Goal: Task Accomplishment & Management: Complete application form

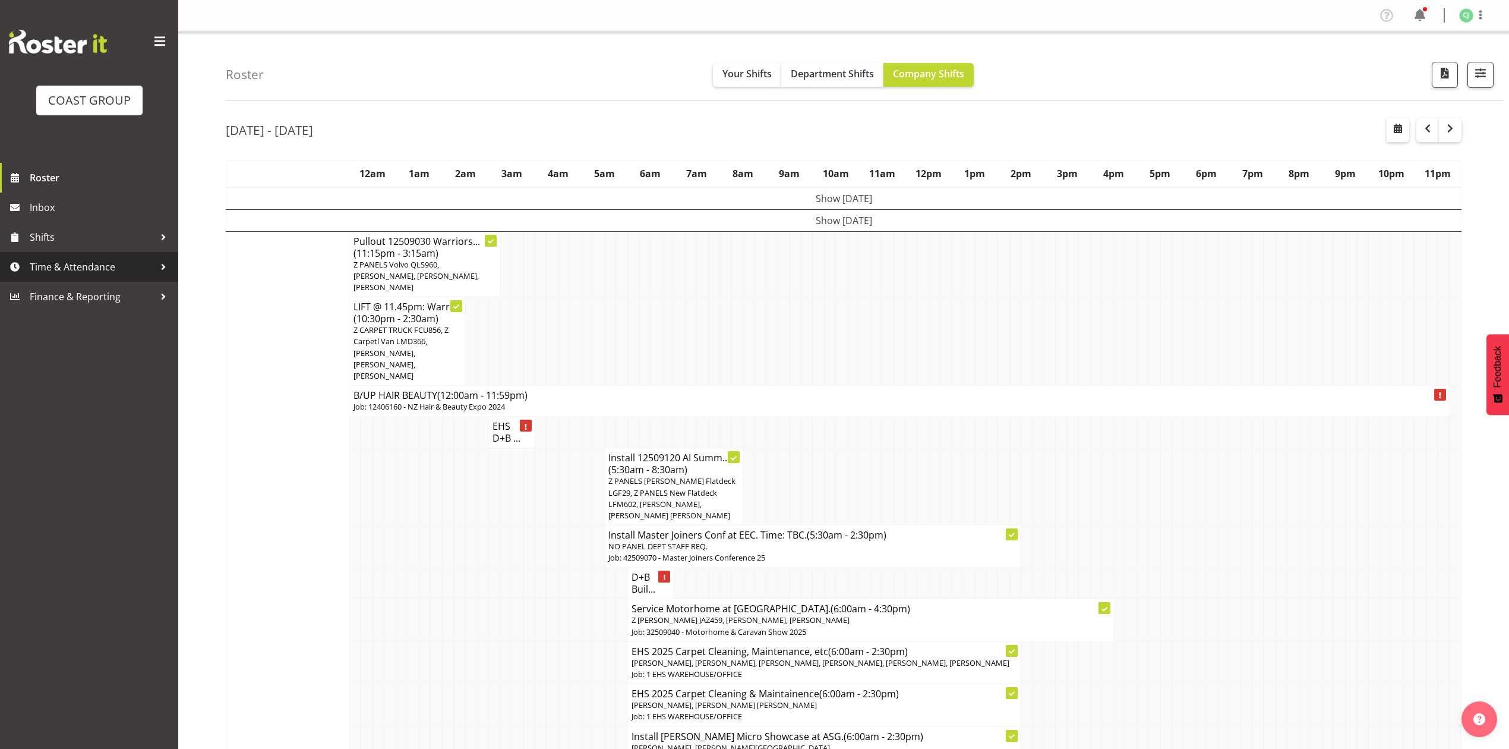
click at [133, 269] on span "Time & Attendance" at bounding box center [92, 267] width 125 height 18
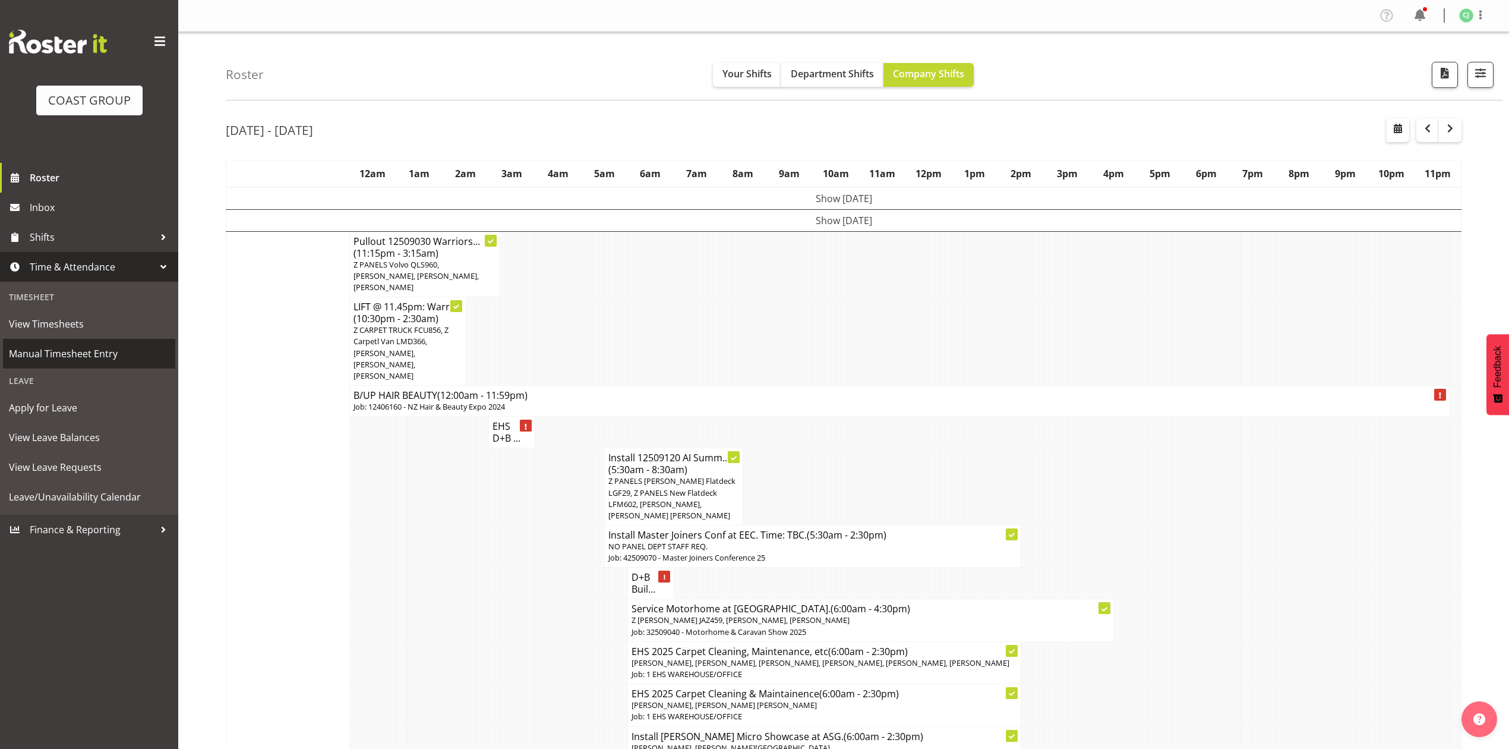
click at [124, 347] on span "Manual Timesheet Entry" at bounding box center [89, 354] width 160 height 18
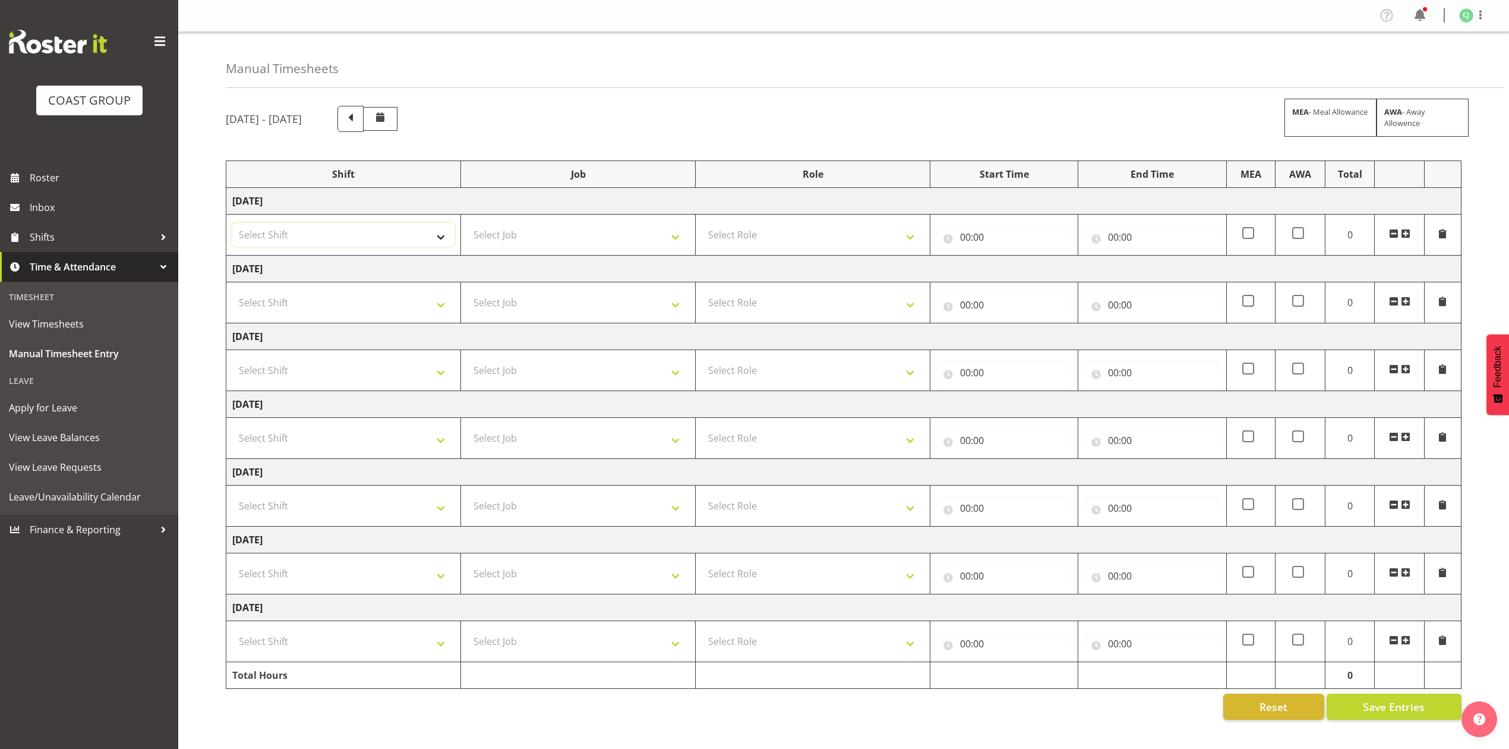
click at [320, 244] on select "Select Shift EHS AKL SALES" at bounding box center [343, 235] width 222 height 24
select select "1327"
click at [232, 224] on select "Select Shift EHS AKL SALES" at bounding box center [343, 235] width 222 height 24
click at [835, 235] on select "Select Role ACCOUNT MANAGER Account Manager" at bounding box center [813, 235] width 222 height 24
select select "197"
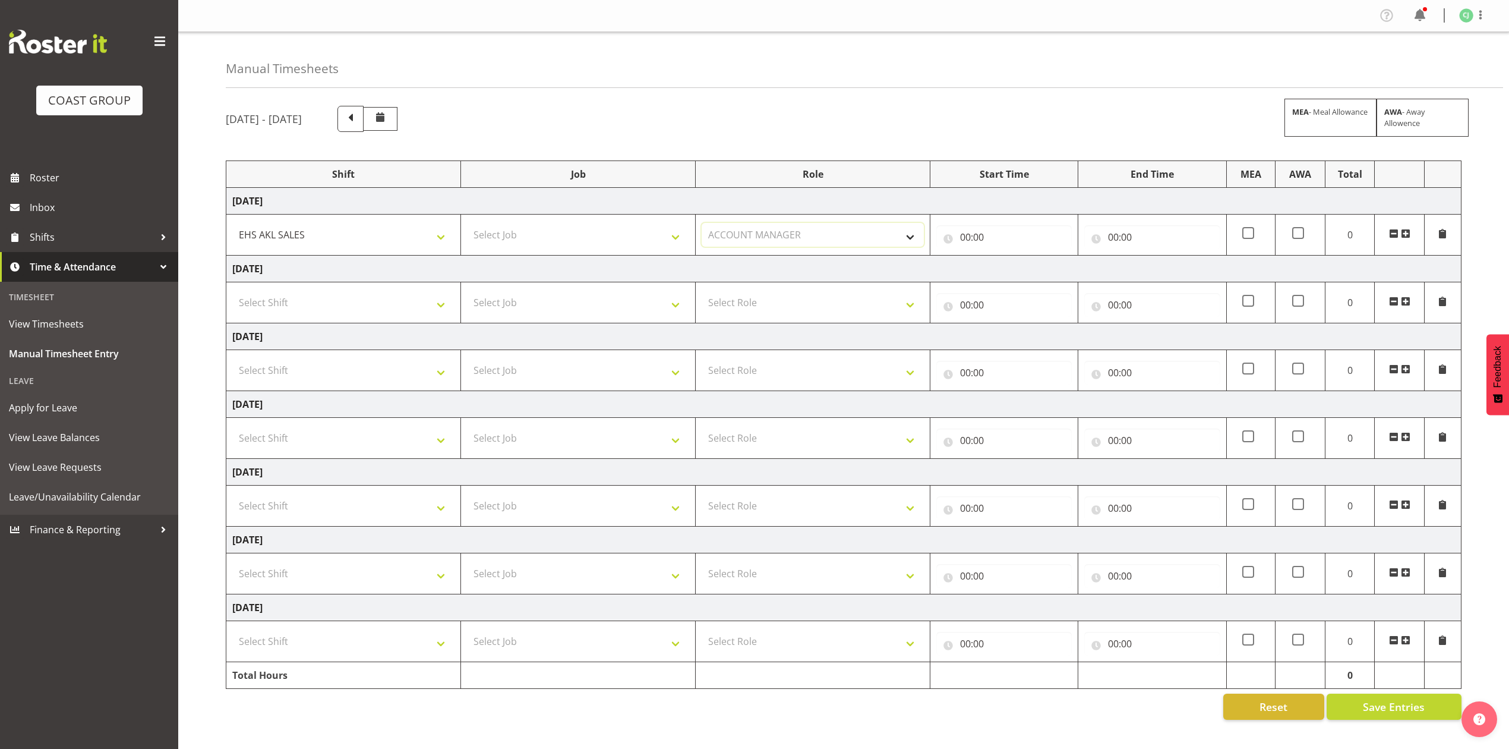
click at [702, 224] on select "Select Role ACCOUNT MANAGER Account Manager" at bounding box center [813, 235] width 222 height 24
click at [958, 239] on input "00:00" at bounding box center [1003, 237] width 135 height 24
click at [1019, 271] on select "00 01 02 03 04 05 06 07 08 09 10 11 12 13 14 15 16 17 18 19 20 21 22 23" at bounding box center [1017, 268] width 27 height 24
select select "8"
click at [1004, 257] on select "00 01 02 03 04 05 06 07 08 09 10 11 12 13 14 15 16 17 18 19 20 21 22 23" at bounding box center [1017, 268] width 27 height 24
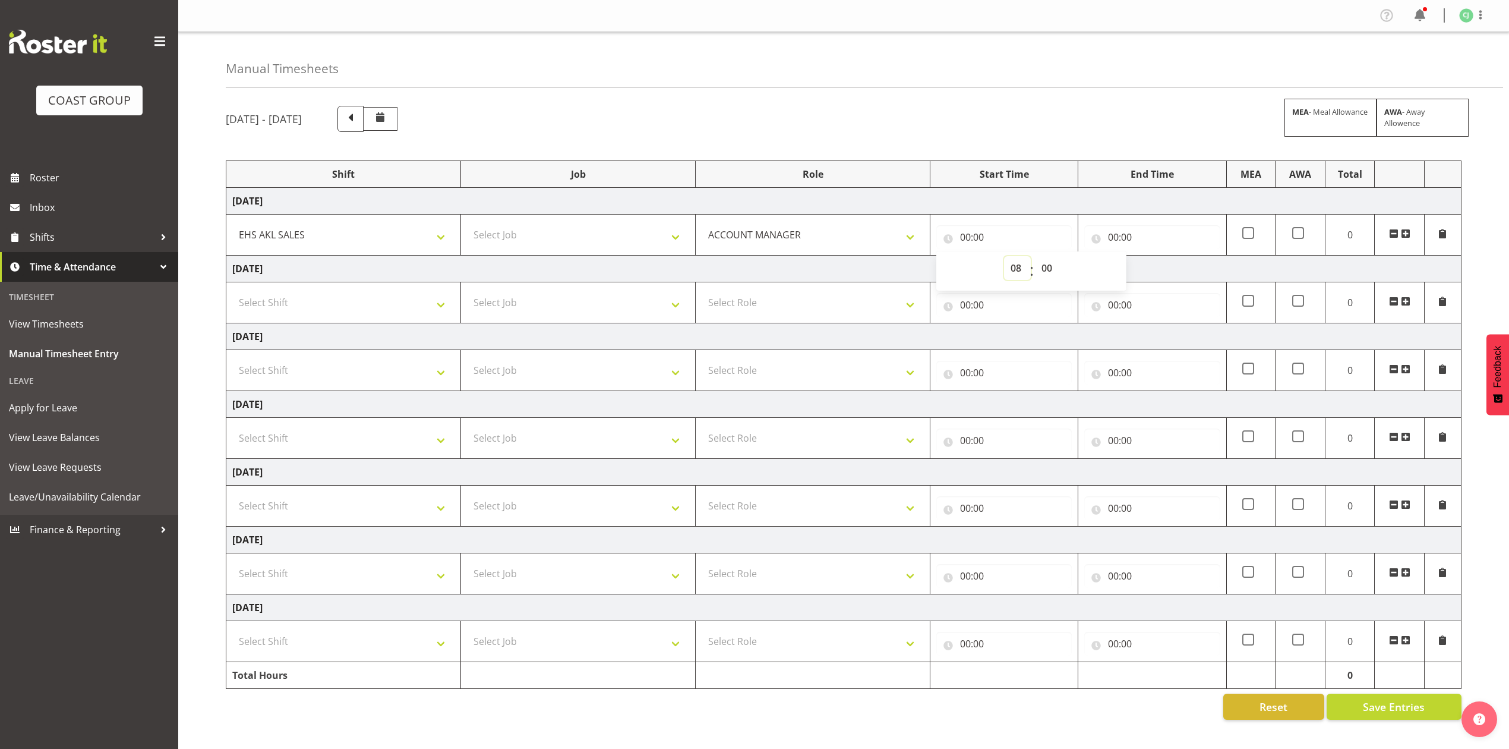
type input "08:00"
click at [1051, 271] on select "00 01 02 03 04 05 06 07 08 09 10 11 12 13 14 15 16 17 18 19 20 21 22 23 24 25 2…" at bounding box center [1048, 268] width 27 height 24
select select "30"
click at [1035, 257] on select "00 01 02 03 04 05 06 07 08 09 10 11 12 13 14 15 16 17 18 19 20 21 22 23 24 25 2…" at bounding box center [1048, 268] width 27 height 24
type input "08:30"
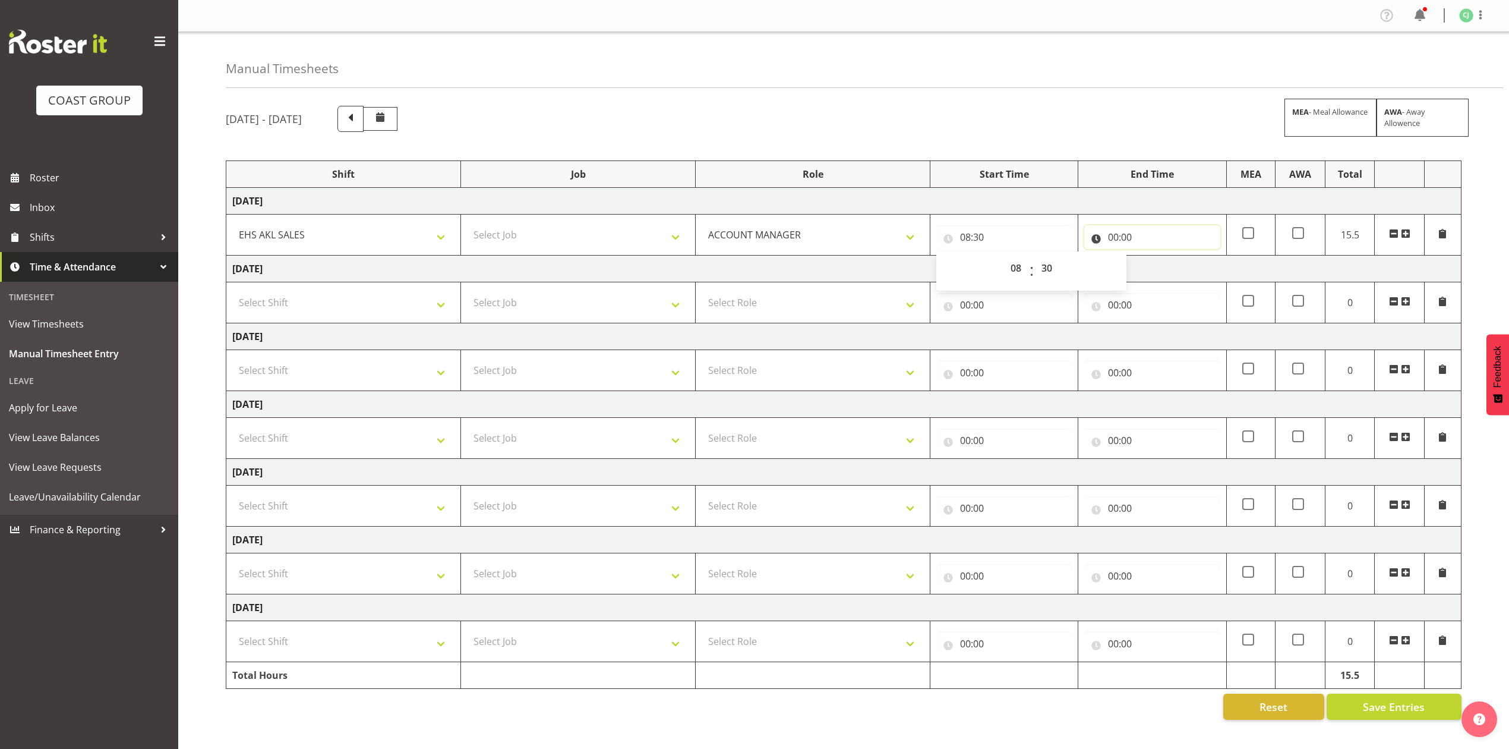
click at [1115, 236] on input "00:00" at bounding box center [1151, 237] width 135 height 24
click at [1165, 271] on select "00 01 02 03 04 05 06 07 08 09 10 11 12 13 14 15 16 17 18 19 20 21 22 23" at bounding box center [1165, 268] width 27 height 24
select select "9"
click at [1152, 257] on select "00 01 02 03 04 05 06 07 08 09 10 11 12 13 14 15 16 17 18 19 20 21 22 23" at bounding box center [1165, 268] width 27 height 24
type input "09:00"
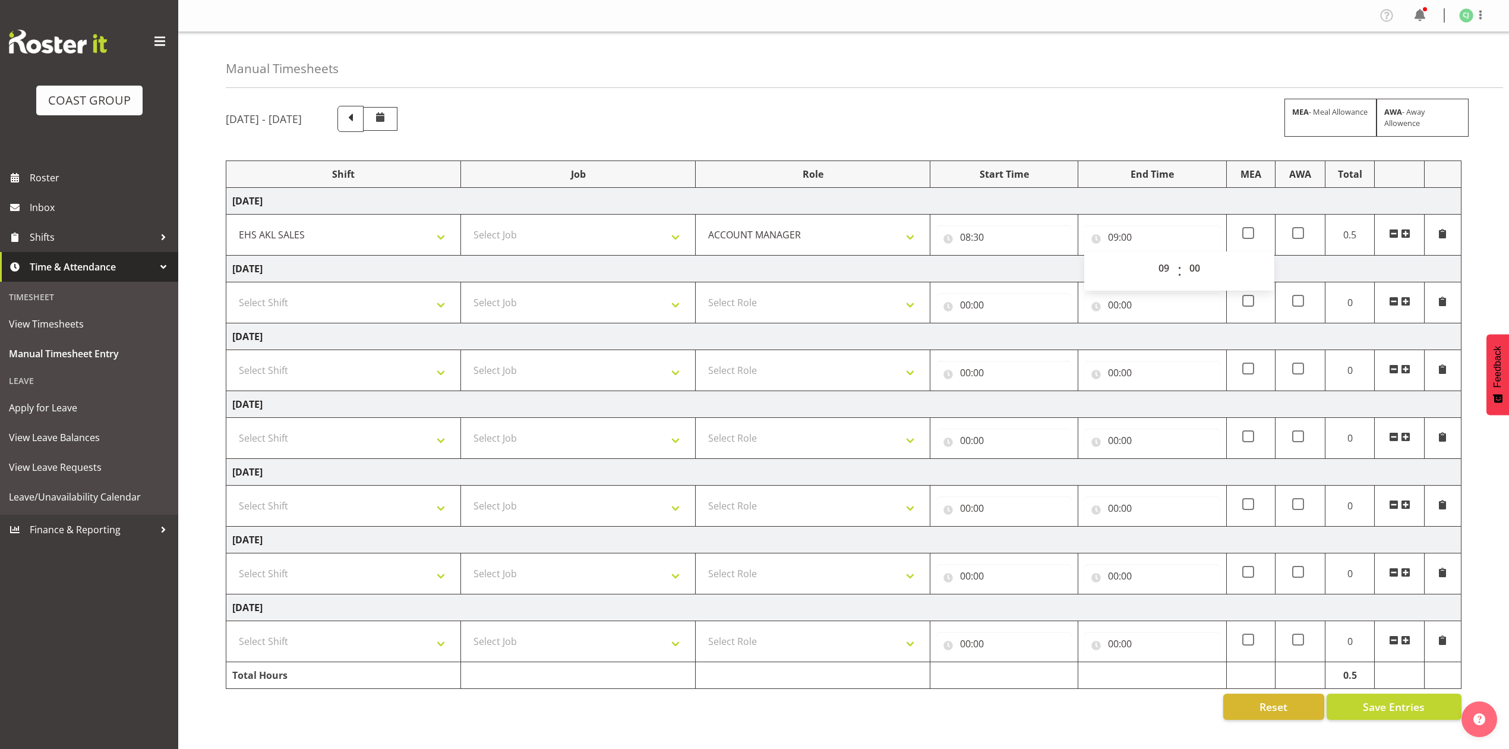
click at [1407, 233] on span at bounding box center [1406, 234] width 10 height 10
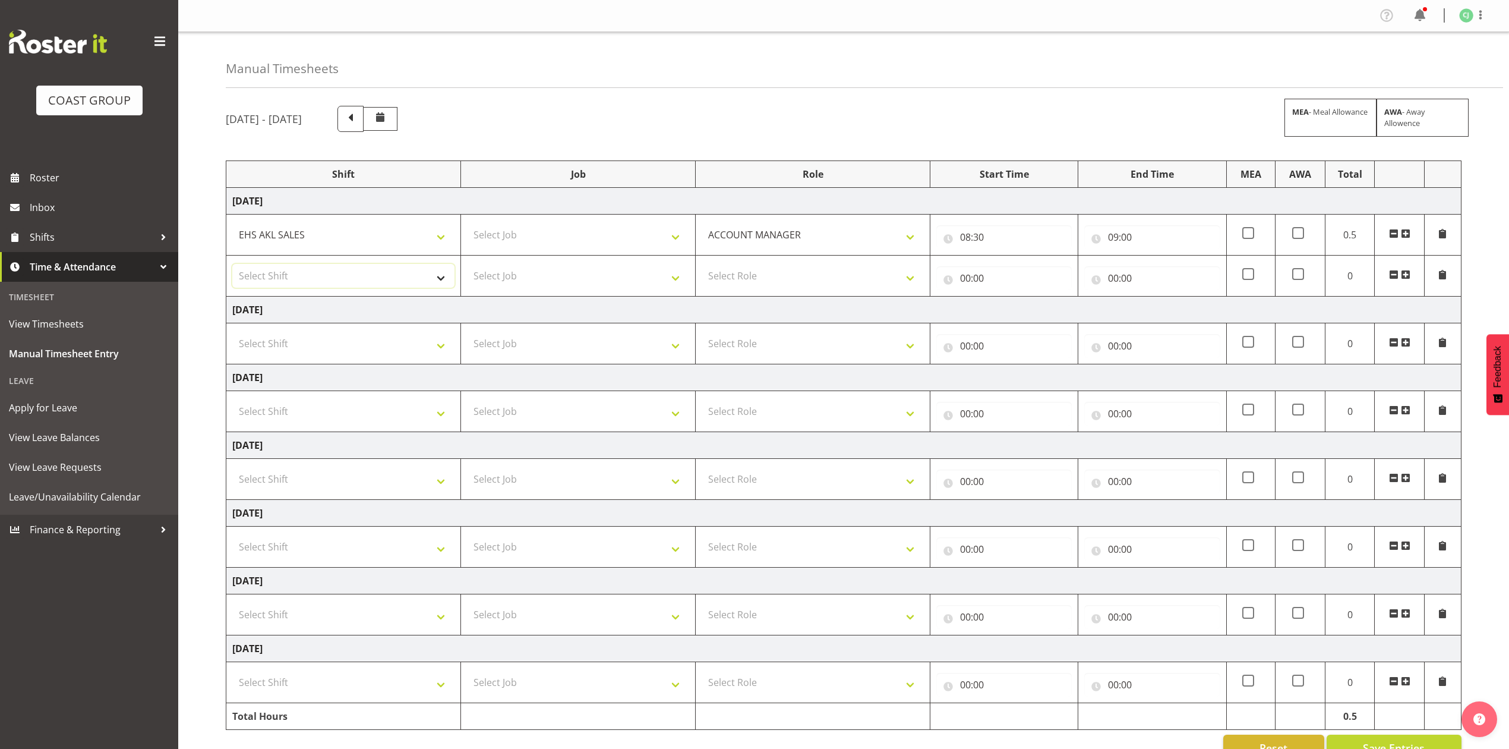
click at [387, 274] on select "Select Shift EHS AKL SALES" at bounding box center [343, 276] width 222 height 24
select select "1327"
click at [232, 265] on select "Select Shift EHS AKL SALES" at bounding box center [343, 276] width 222 height 24
click at [773, 263] on td "Select Role ACCOUNT MANAGER Account Manager" at bounding box center [813, 275] width 235 height 41
click at [778, 276] on select "Select Role ACCOUNT MANAGER Account Manager" at bounding box center [813, 276] width 222 height 24
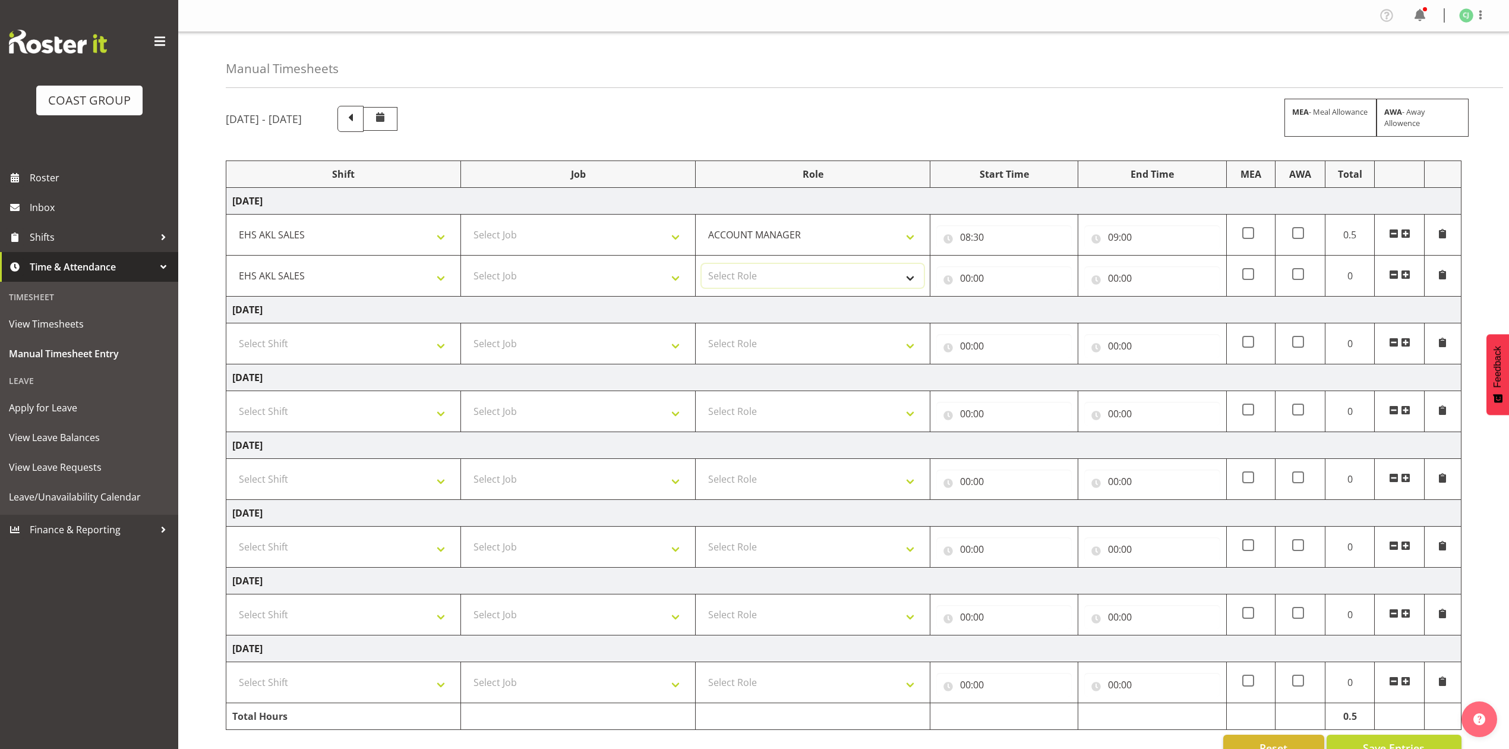
select select "197"
click at [702, 265] on select "Select Role ACCOUNT MANAGER Account Manager" at bounding box center [813, 276] width 222 height 24
click at [963, 280] on input "00:00" at bounding box center [1003, 278] width 135 height 24
click at [1013, 310] on select "00 01 02 03 04 05 06 07 08 09 10 11 12 13 14 15 16 17 18 19 20 21 22 23" at bounding box center [1017, 309] width 27 height 24
select select "9"
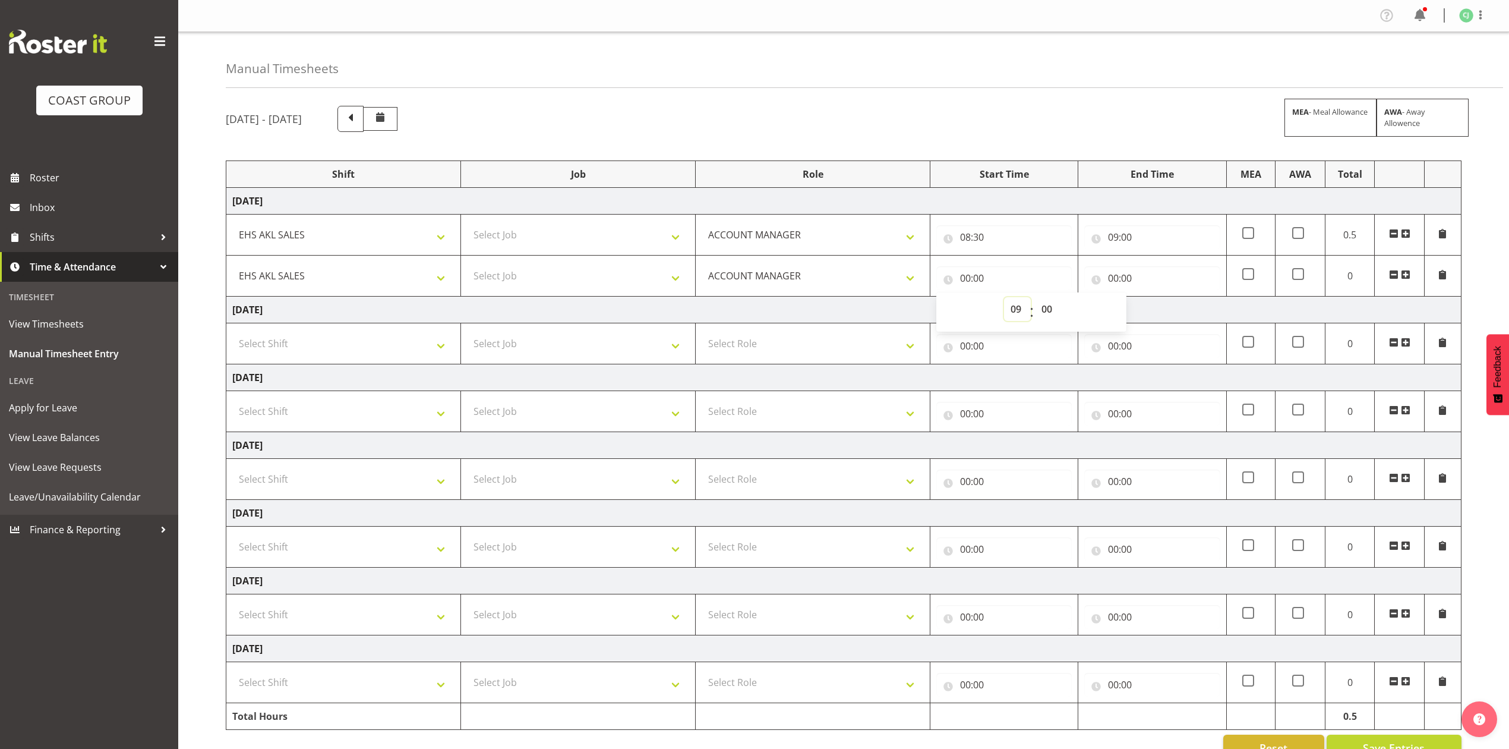
click at [1004, 298] on select "00 01 02 03 04 05 06 07 08 09 10 11 12 13 14 15 16 17 18 19 20 21 22 23" at bounding box center [1017, 309] width 27 height 24
type input "09:00"
click at [1106, 281] on input "00:00" at bounding box center [1151, 278] width 135 height 24
click at [1157, 310] on select "00 01 02 03 04 05 06 07 08 09 10 11 12 13 14 15 16 17 18 19 20 21 22 23" at bounding box center [1165, 309] width 27 height 24
select select "10"
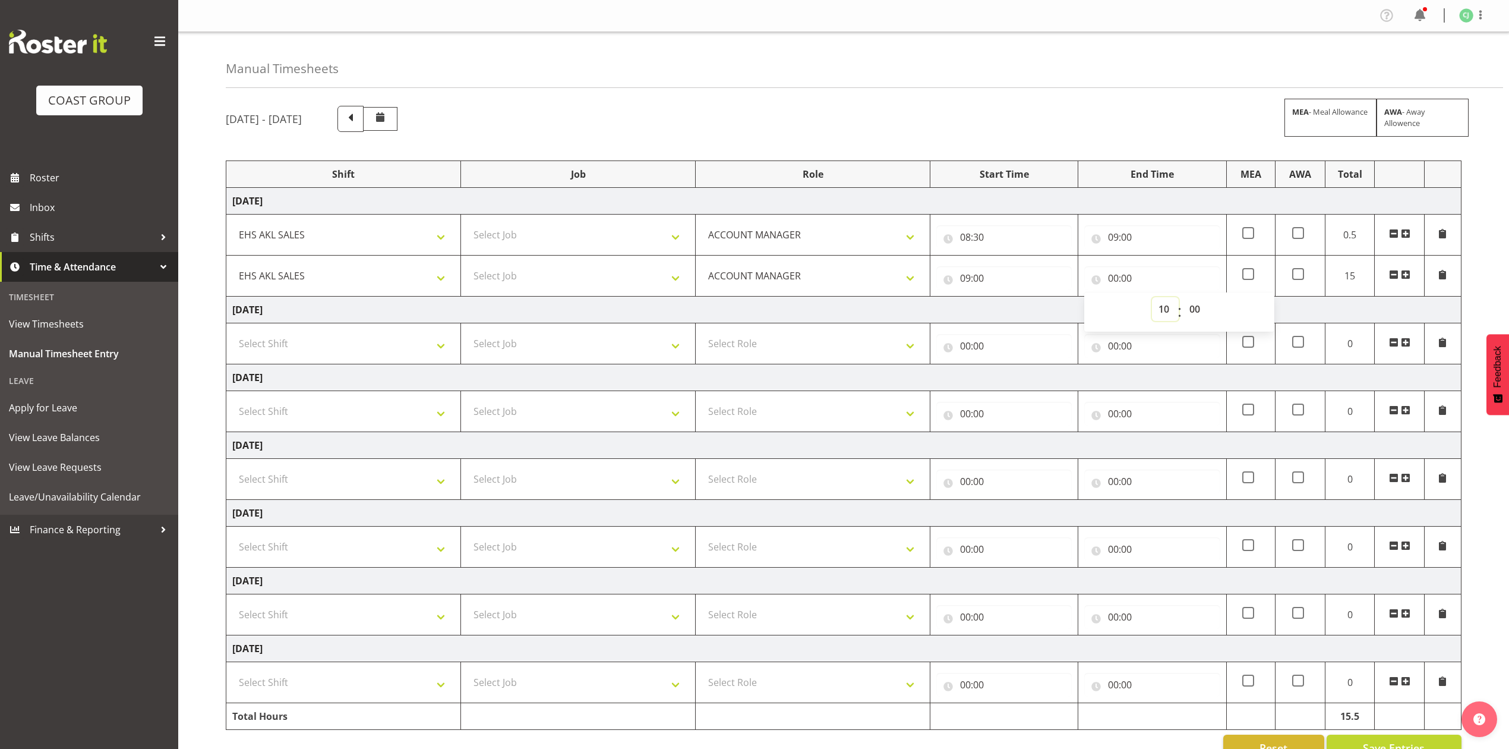
click at [1152, 298] on select "00 01 02 03 04 05 06 07 08 09 10 11 12 13 14 15 16 17 18 19 20 21 22 23" at bounding box center [1165, 309] width 27 height 24
type input "10:00"
click at [1404, 277] on span at bounding box center [1406, 275] width 10 height 10
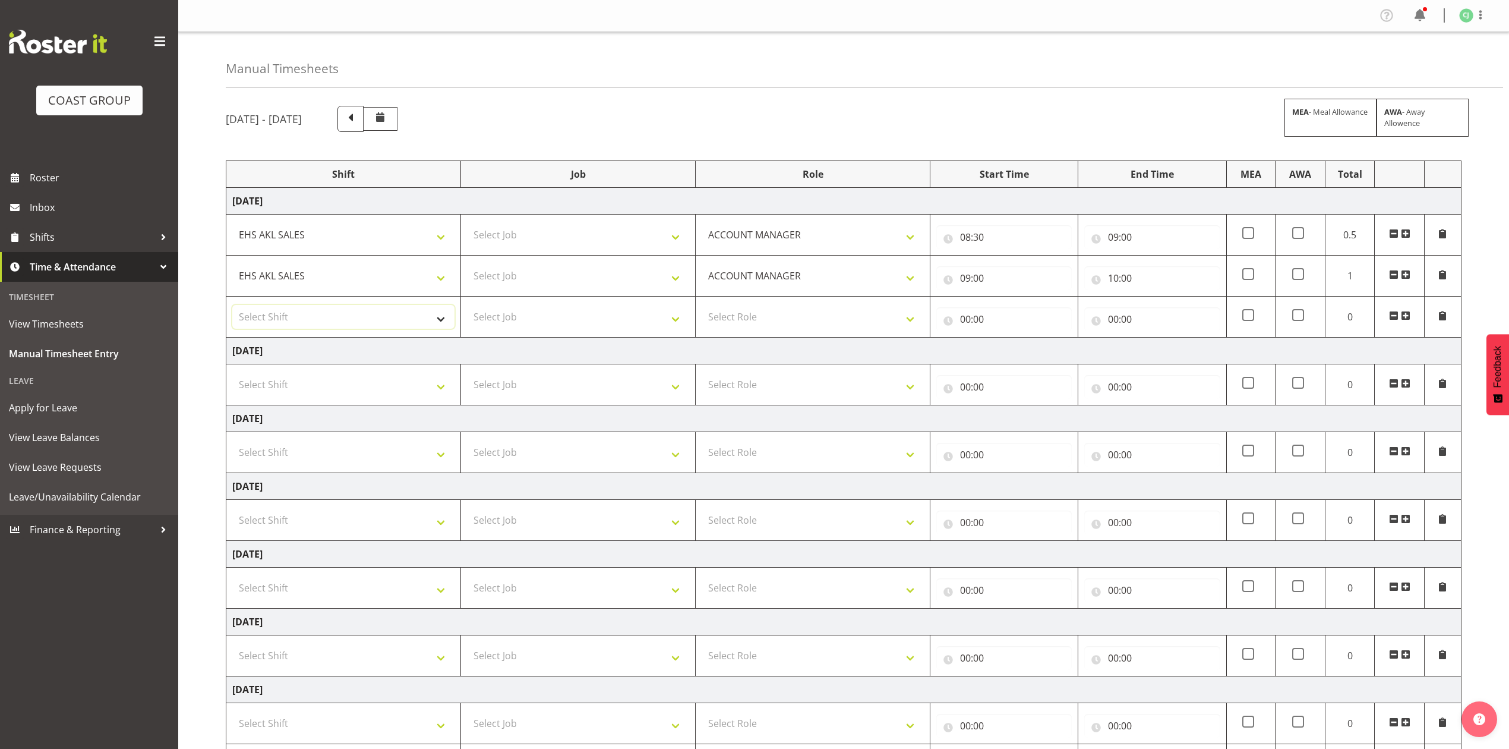
click at [374, 319] on select "Select Shift EHS AKL SALES" at bounding box center [343, 317] width 222 height 24
select select "1327"
click at [232, 307] on select "Select Shift EHS AKL SALES" at bounding box center [343, 317] width 222 height 24
click at [749, 320] on select "Select Role ACCOUNT MANAGER Account Manager" at bounding box center [813, 317] width 222 height 24
select select "197"
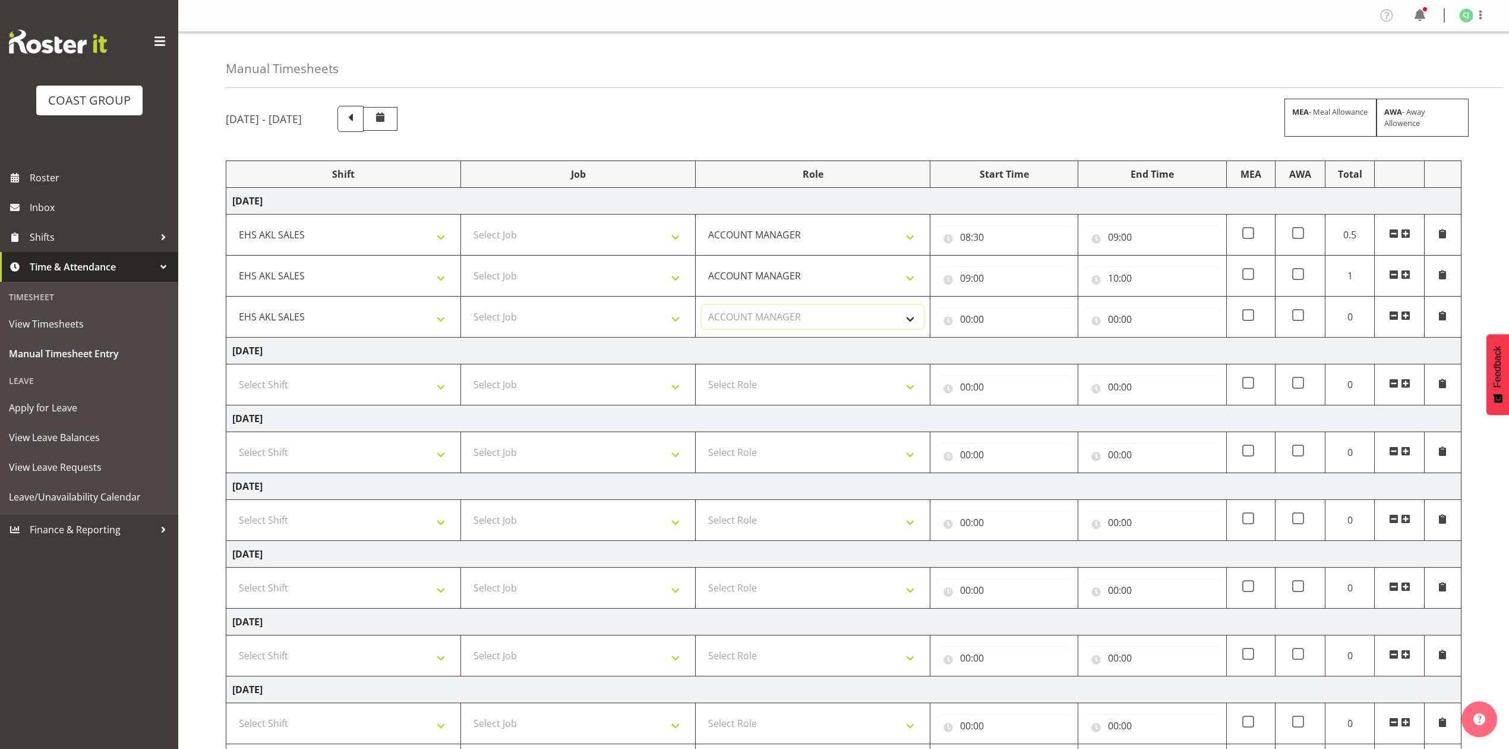
click at [702, 307] on select "Select Role ACCOUNT MANAGER Account Manager" at bounding box center [813, 317] width 222 height 24
click at [966, 323] on input "00:00" at bounding box center [1003, 319] width 135 height 24
click at [1016, 349] on select "00 01 02 03 04 05 06 07 08 09 10 11 12 13 14 15 16 17 18 19 20 21 22 23" at bounding box center [1017, 350] width 27 height 24
select select "10"
click at [1004, 340] on select "00 01 02 03 04 05 06 07 08 09 10 11 12 13 14 15 16 17 18 19 20 21 22 23" at bounding box center [1017, 350] width 27 height 24
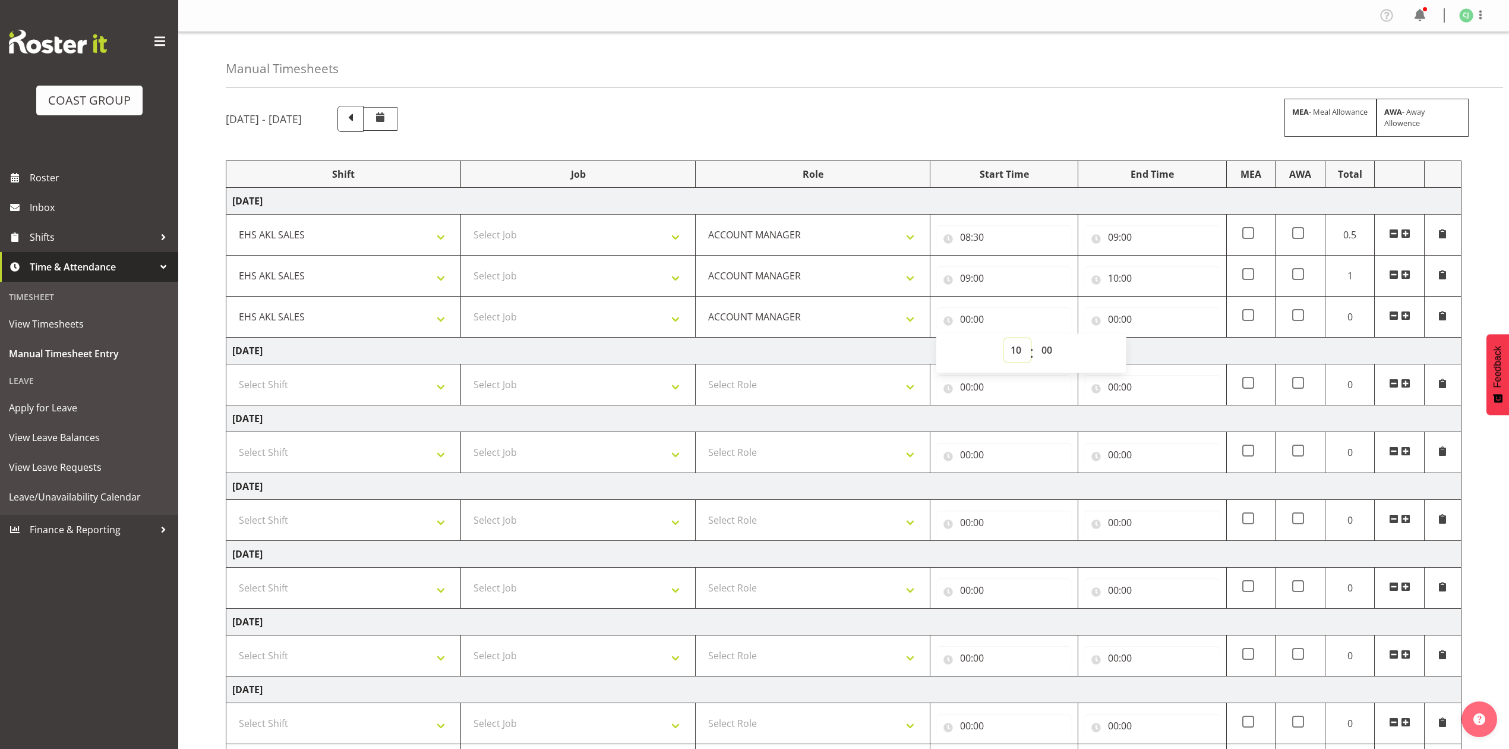
type input "10:00"
click at [1110, 321] on input "00:00" at bounding box center [1151, 319] width 135 height 24
click at [1163, 352] on select "00 01 02 03 04 05 06 07 08 09 10 11 12 13 14 15 16 17 18 19 20 21 22 23" at bounding box center [1165, 350] width 27 height 24
select select "11"
click at [1152, 340] on select "00 01 02 03 04 05 06 07 08 09 10 11 12 13 14 15 16 17 18 19 20 21 22 23" at bounding box center [1165, 350] width 27 height 24
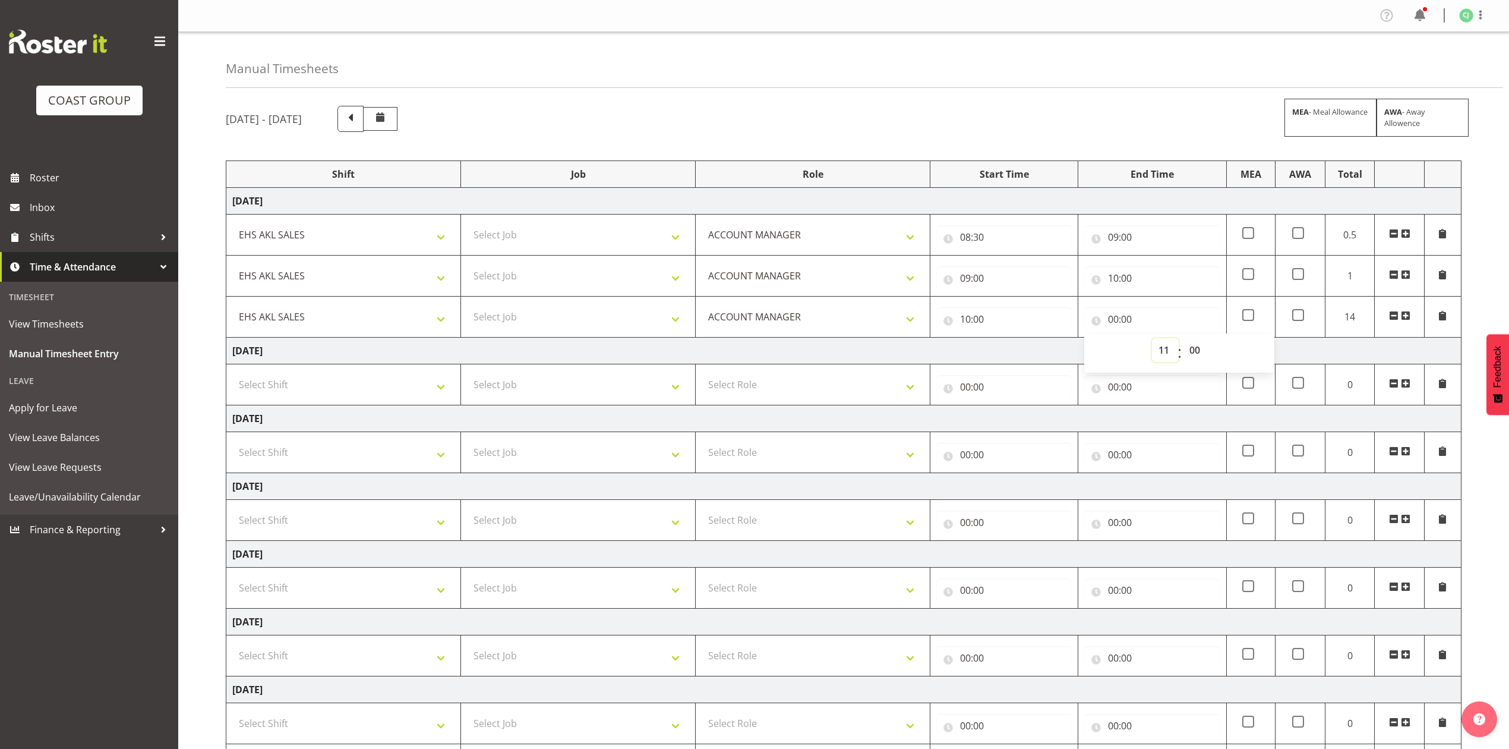
type input "11:00"
click at [1406, 316] on span at bounding box center [1406, 316] width 10 height 10
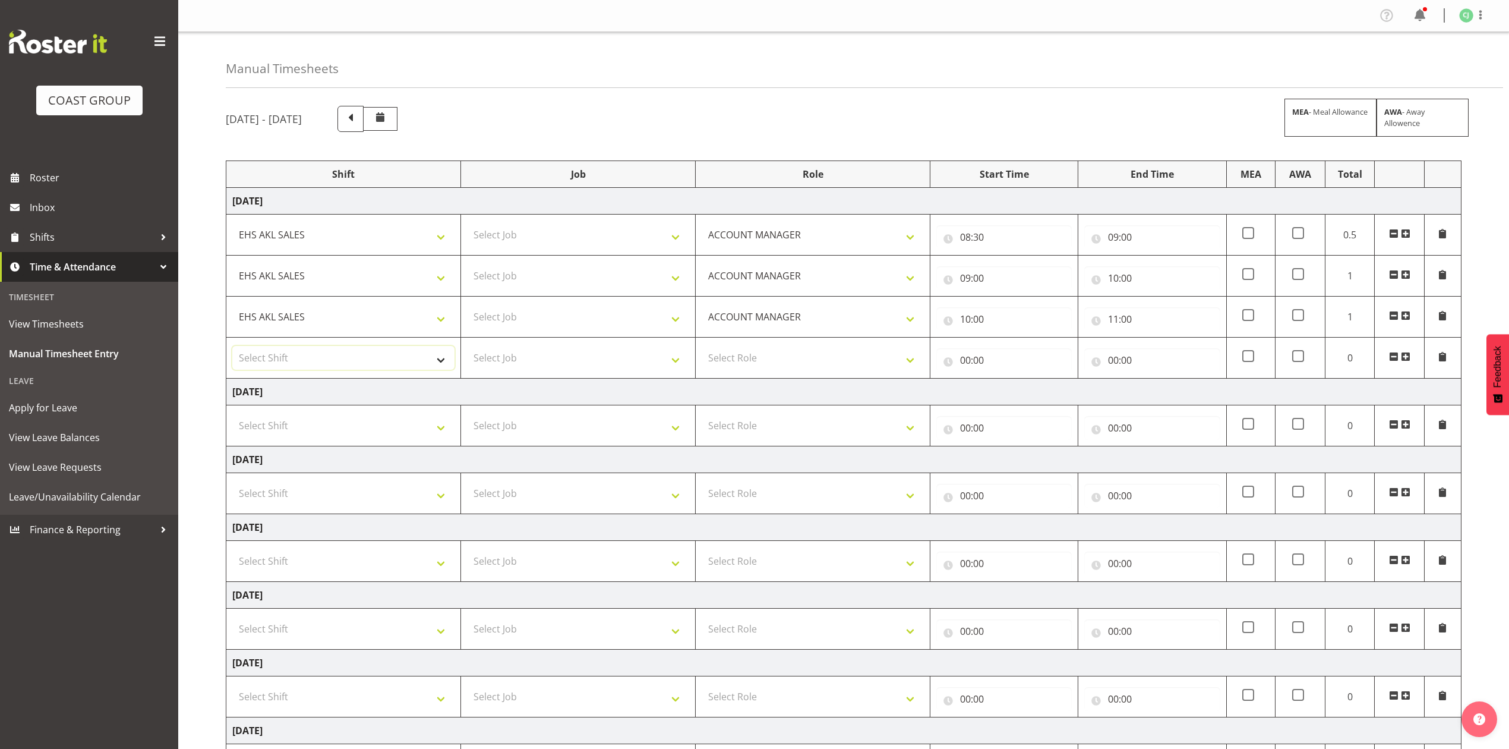
click at [309, 359] on select "Select Shift EHS AKL SALES" at bounding box center [343, 358] width 222 height 24
select select "1327"
click at [232, 348] on select "Select Shift EHS AKL SALES" at bounding box center [343, 358] width 222 height 24
click at [776, 362] on select "Select Role ACCOUNT MANAGER Account Manager" at bounding box center [813, 358] width 222 height 24
select select "197"
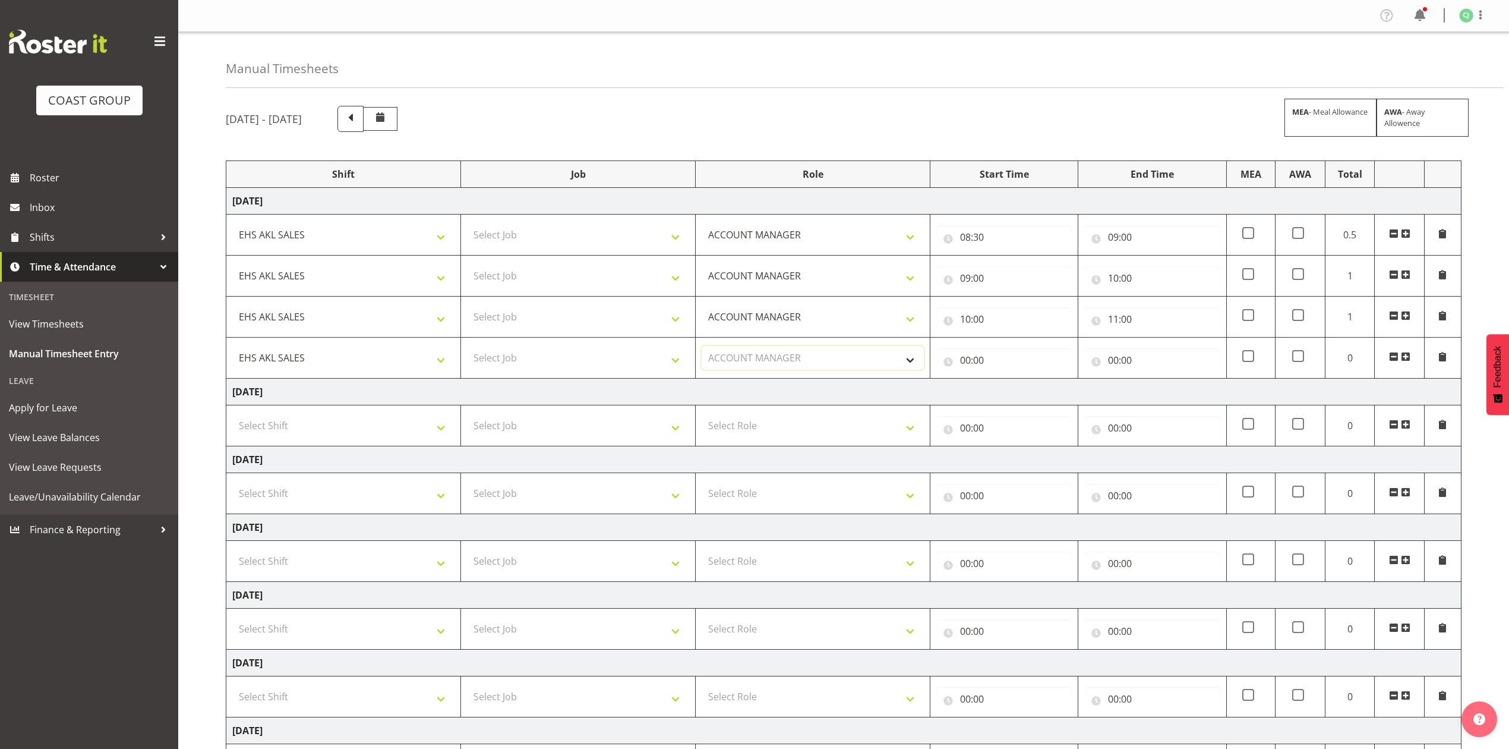
click at [702, 348] on select "Select Role ACCOUNT MANAGER Account Manager" at bounding box center [813, 358] width 222 height 24
click at [960, 362] on input "00:00" at bounding box center [1003, 360] width 135 height 24
click at [1011, 388] on select "00 01 02 03 04 05 06 07 08 09 10 11 12 13 14 15 16 17 18 19 20 21 22 23" at bounding box center [1017, 391] width 27 height 24
select select "11"
click at [1004, 381] on select "00 01 02 03 04 05 06 07 08 09 10 11 12 13 14 15 16 17 18 19 20 21 22 23" at bounding box center [1017, 391] width 27 height 24
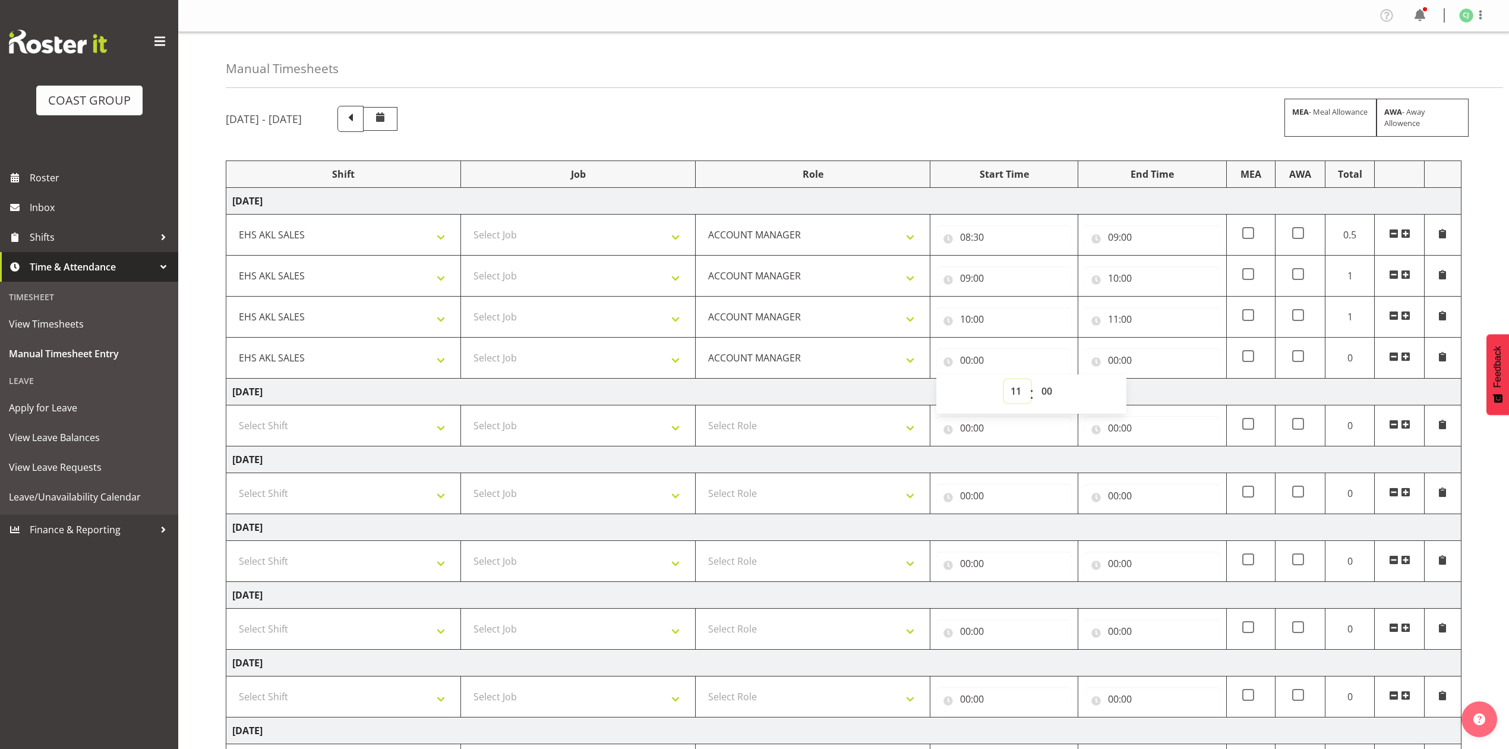
type input "11:00"
click at [1114, 365] on input "00:00" at bounding box center [1151, 360] width 135 height 24
click at [1158, 390] on select "00 01 02 03 04 05 06 07 08 09 10 11 12 13 14 15 16 17 18 19 20 21 22 23" at bounding box center [1165, 391] width 27 height 24
select select "12"
click at [1152, 381] on select "00 01 02 03 04 05 06 07 08 09 10 11 12 13 14 15 16 17 18 19 20 21 22 23" at bounding box center [1165, 391] width 27 height 24
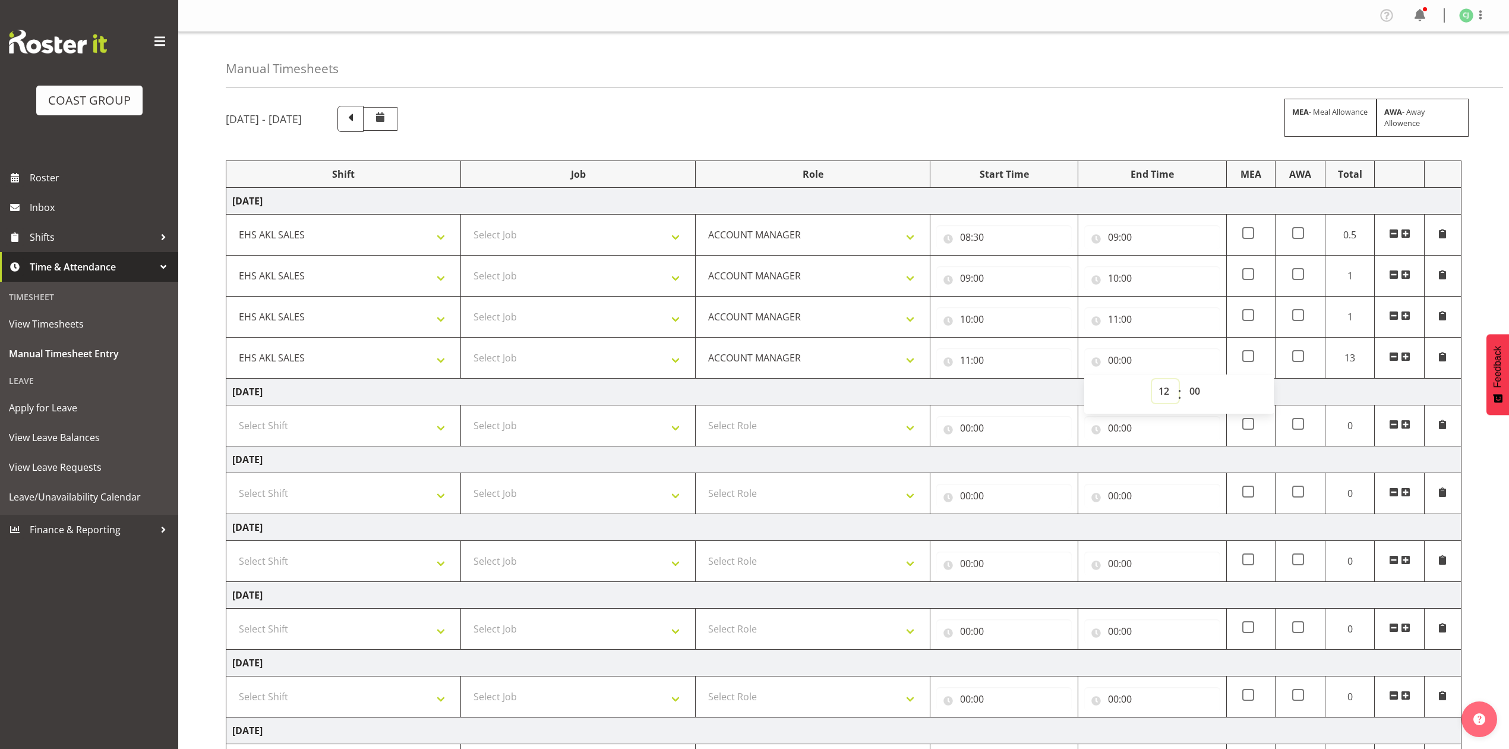
type input "12:00"
drag, startPoint x: 1405, startPoint y: 359, endPoint x: 1176, endPoint y: 367, distance: 228.8
click at [1405, 359] on span at bounding box center [1406, 357] width 10 height 10
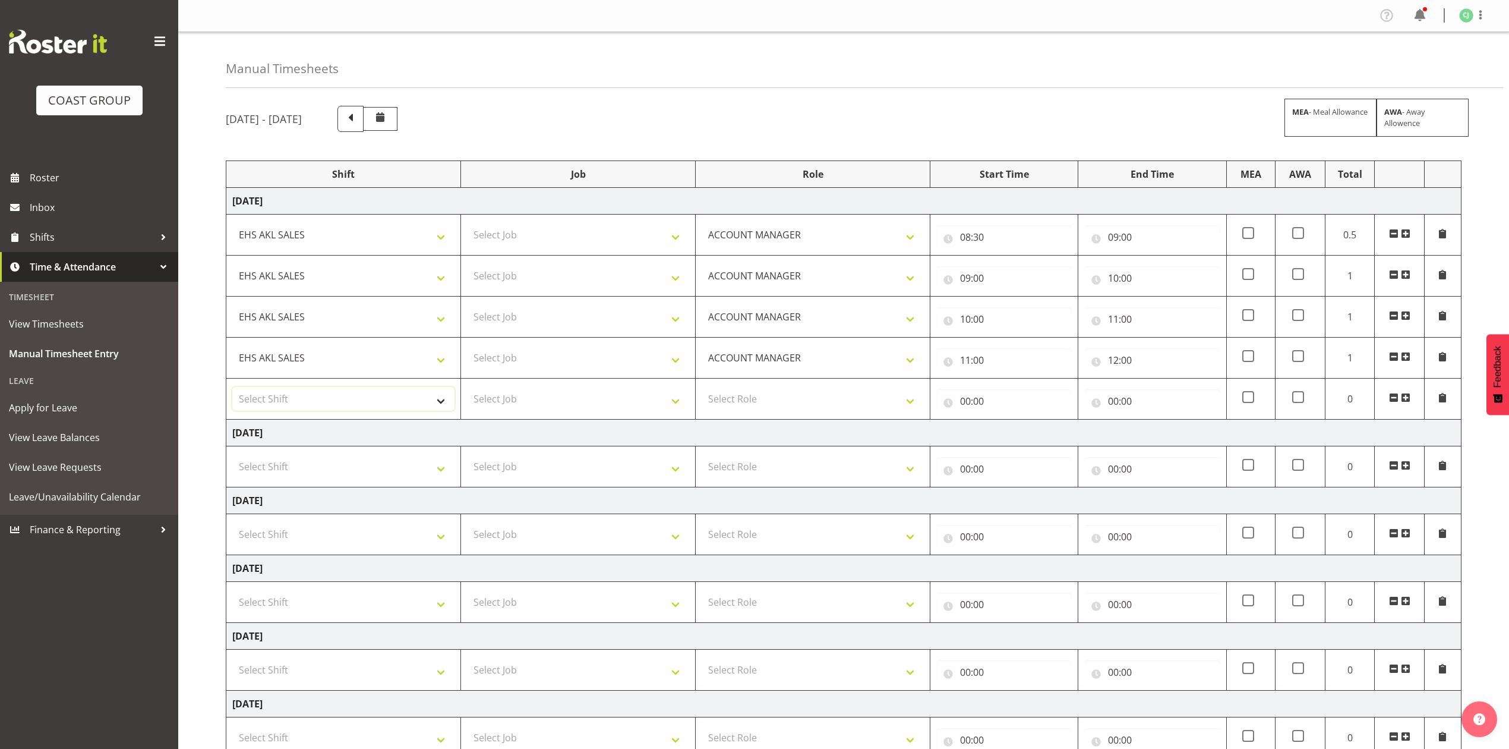
click at [357, 404] on select "Select Shift EHS AKL SALES" at bounding box center [343, 399] width 222 height 24
select select "1327"
click at [232, 389] on select "Select Shift EHS AKL SALES" at bounding box center [343, 399] width 222 height 24
click at [752, 400] on select "Select Role ACCOUNT MANAGER Account Manager" at bounding box center [813, 399] width 222 height 24
select select "197"
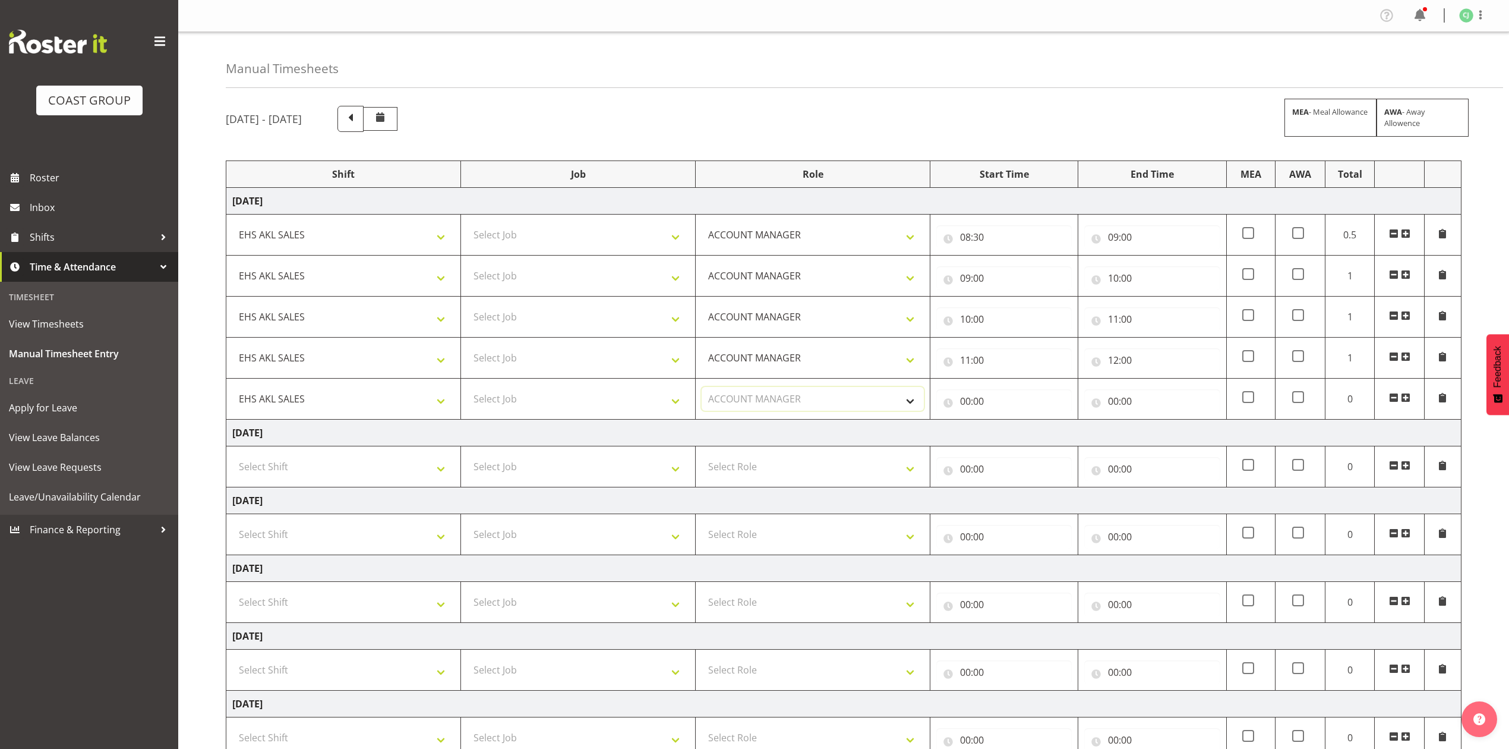
click at [702, 389] on select "Select Role ACCOUNT MANAGER Account Manager" at bounding box center [813, 399] width 222 height 24
click at [963, 403] on input "00:00" at bounding box center [1003, 401] width 135 height 24
click at [1010, 435] on select "00 01 02 03 04 05 06 07 08 09 10 11 12 13 14 15 16 17 18 19 20 21 22 23" at bounding box center [1017, 432] width 27 height 24
select select "12"
click at [1004, 422] on select "00 01 02 03 04 05 06 07 08 09 10 11 12 13 14 15 16 17 18 19 20 21 22 23" at bounding box center [1017, 432] width 27 height 24
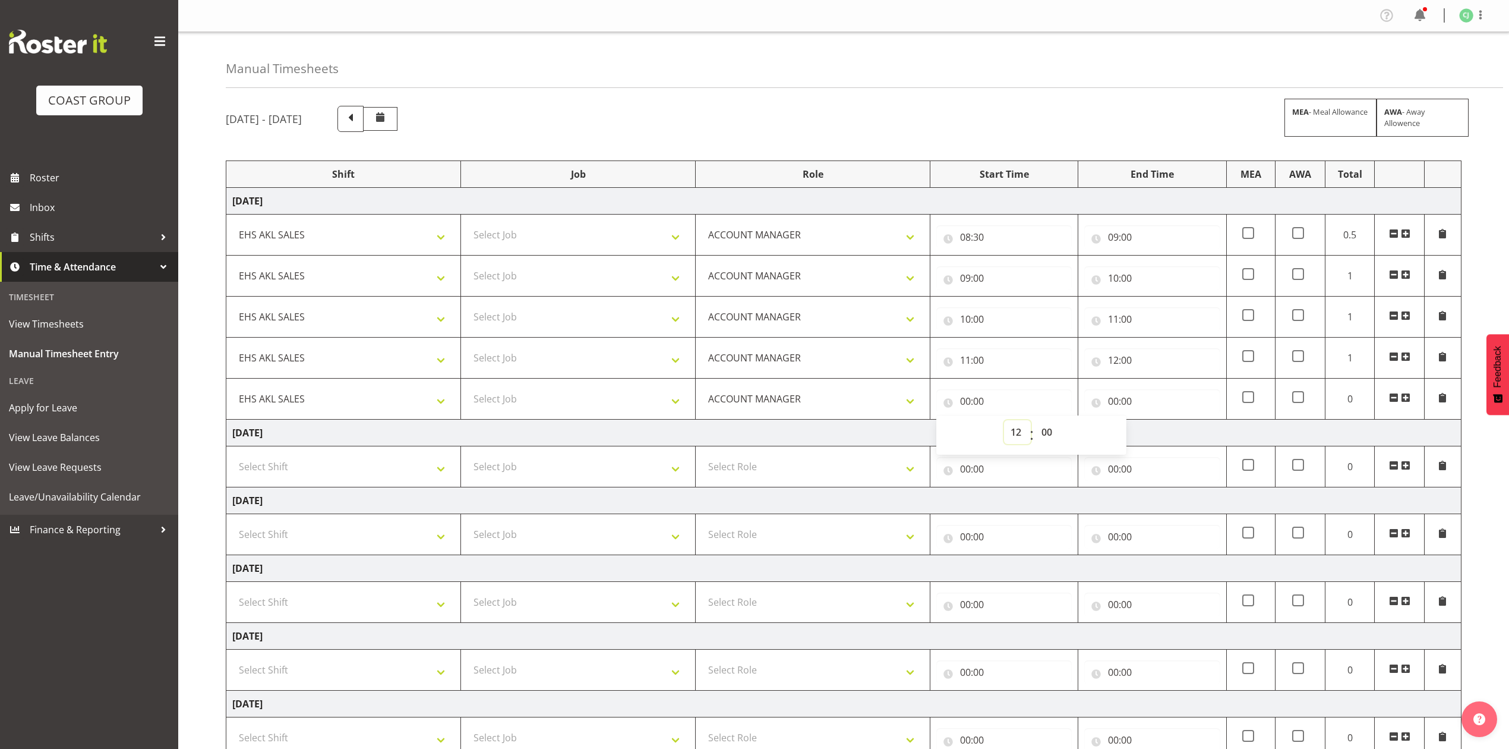
type input "12:00"
click at [1113, 405] on input "00:00" at bounding box center [1151, 401] width 135 height 24
click at [1165, 440] on select "00 01 02 03 04 05 06 07 08 09 10 11 12 13 14 15 16 17 18 19 20 21 22 23" at bounding box center [1165, 432] width 27 height 24
select select "14"
click at [1152, 422] on select "00 01 02 03 04 05 06 07 08 09 10 11 12 13 14 15 16 17 18 19 20 21 22 23" at bounding box center [1165, 432] width 27 height 24
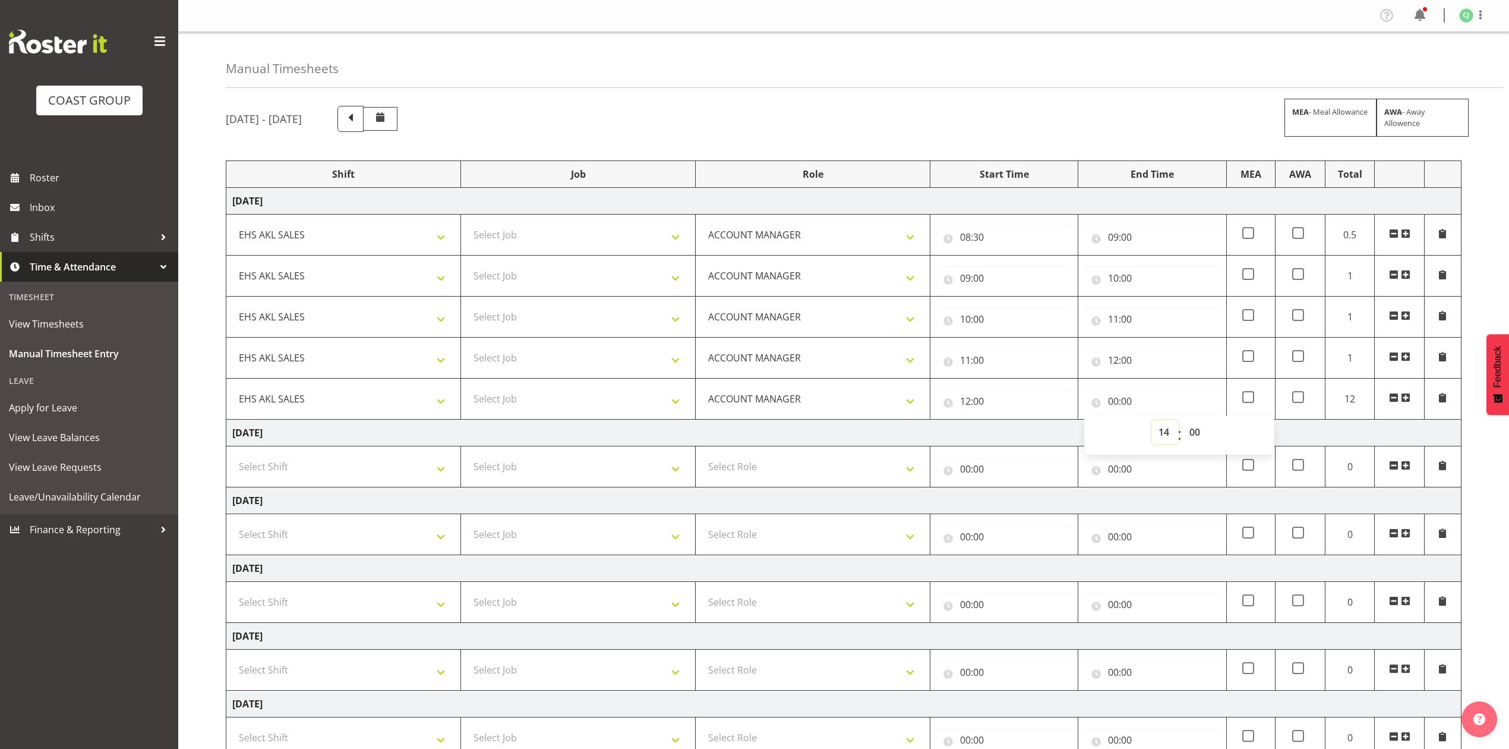
type input "14:00"
click at [1407, 400] on span at bounding box center [1406, 398] width 10 height 10
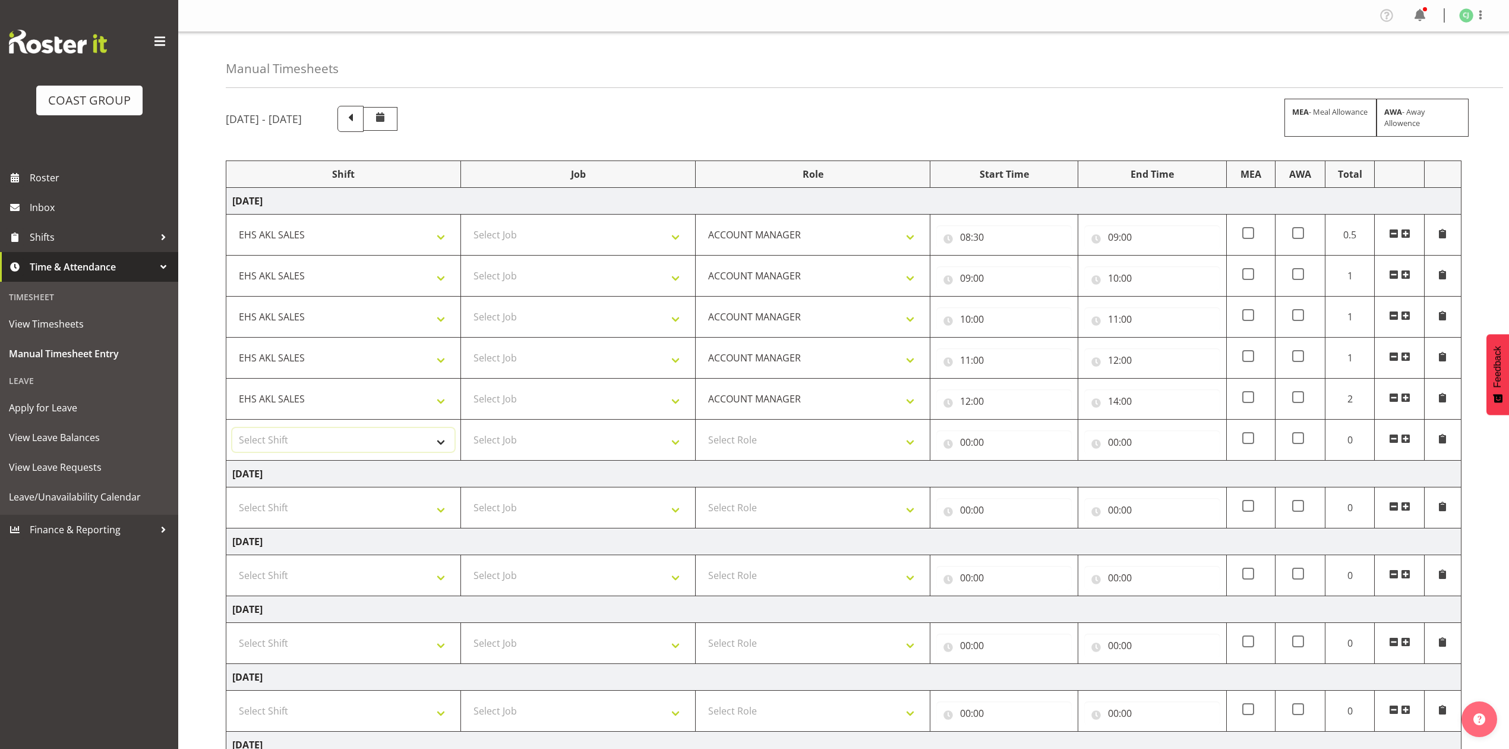
click at [384, 445] on select "Select Shift EHS AKL SALES" at bounding box center [343, 440] width 222 height 24
select select "1327"
click at [232, 430] on select "Select Shift EHS AKL SALES" at bounding box center [343, 440] width 222 height 24
click at [813, 441] on select "Select Role ACCOUNT MANAGER Account Manager" at bounding box center [813, 440] width 222 height 24
select select "197"
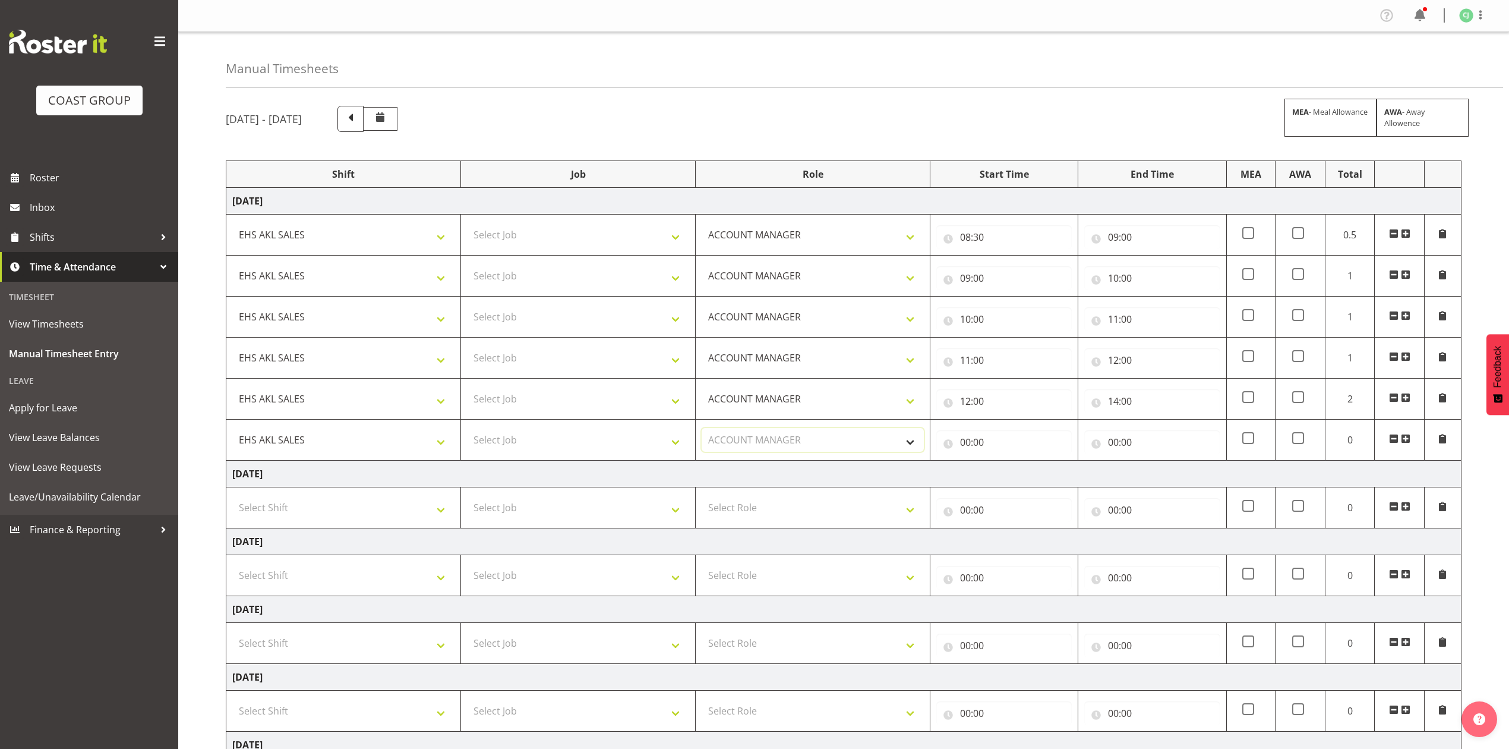
click at [702, 430] on select "Select Role ACCOUNT MANAGER Account Manager" at bounding box center [813, 440] width 222 height 24
click at [964, 445] on input "00:00" at bounding box center [1003, 442] width 135 height 24
drag, startPoint x: 1015, startPoint y: 478, endPoint x: 1015, endPoint y: 463, distance: 14.3
click at [1015, 478] on select "00 01 02 03 04 05 06 07 08 09 10 11 12 13 14 15 16 17 18 19 20 21 22 23" at bounding box center [1017, 473] width 27 height 24
select select "14"
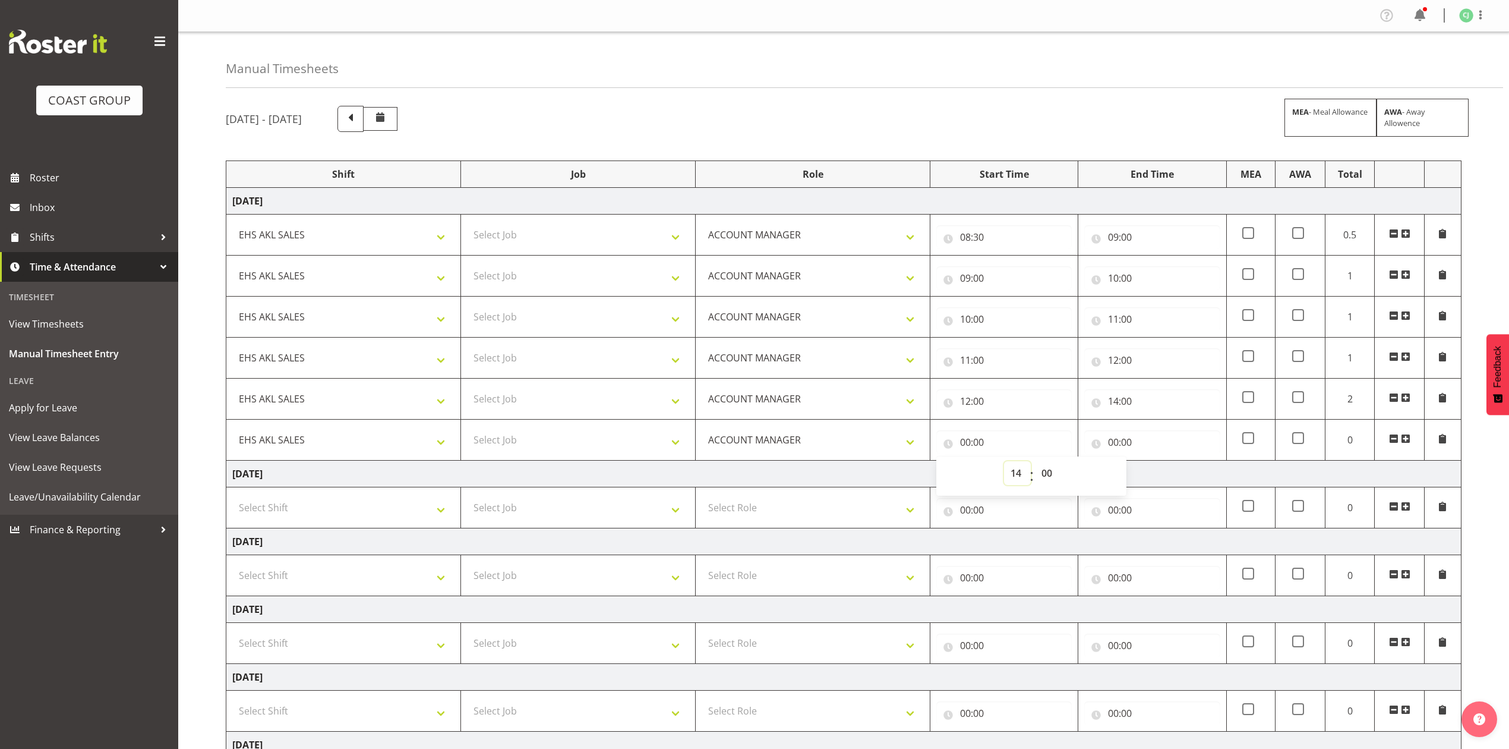
click at [1004, 463] on select "00 01 02 03 04 05 06 07 08 09 10 11 12 13 14 15 16 17 18 19 20 21 22 23" at bounding box center [1017, 473] width 27 height 24
type input "14:00"
click at [1120, 441] on input "00:00" at bounding box center [1151, 442] width 135 height 24
click at [1174, 469] on select "00 01 02 03 04 05 06 07 08 09 10 11 12 13 14 15 16 17 18 19 20 21 22 23" at bounding box center [1165, 473] width 27 height 24
select select "15"
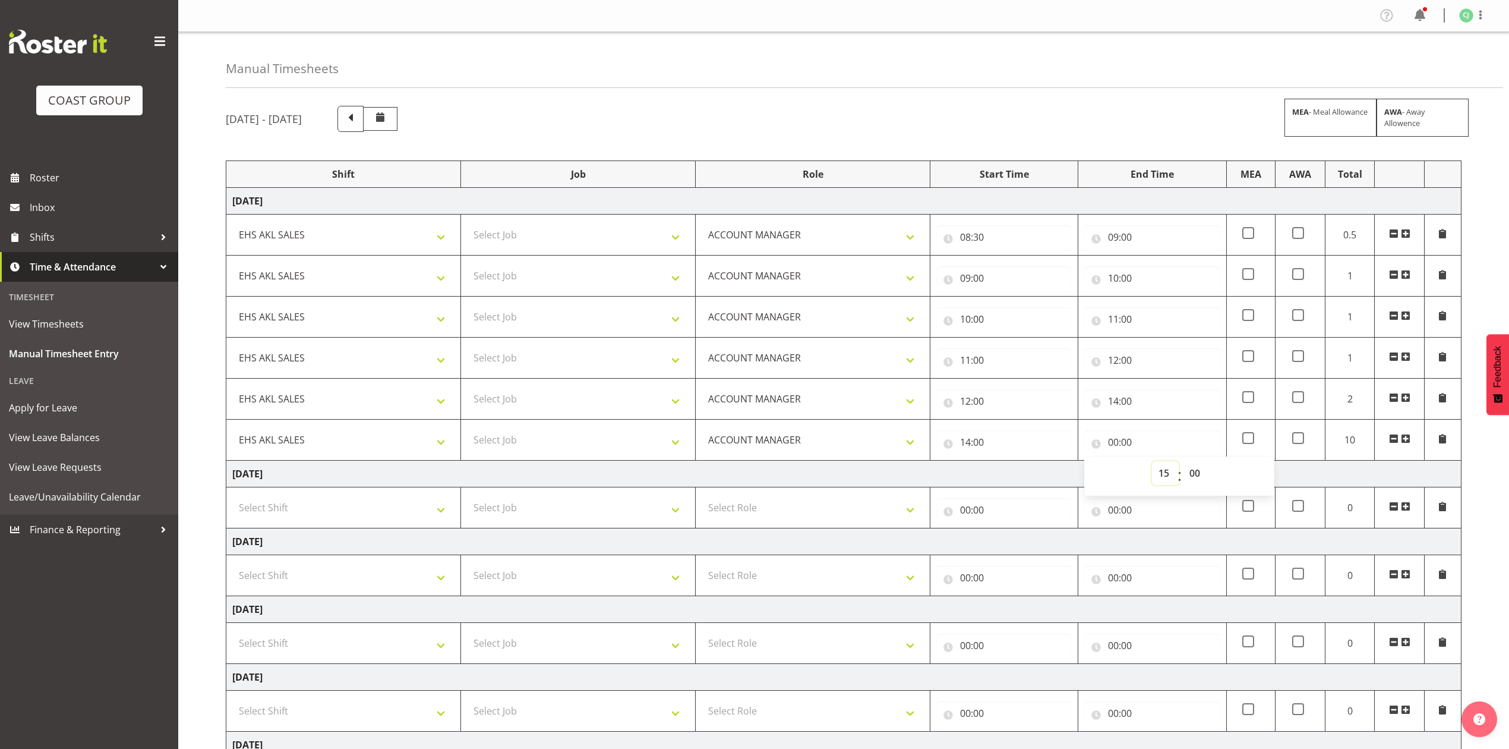
click at [1152, 463] on select "00 01 02 03 04 05 06 07 08 09 10 11 12 13 14 15 16 17 18 19 20 21 22 23" at bounding box center [1165, 473] width 27 height 24
type input "15:00"
click at [1193, 473] on select "00 01 02 03 04 05 06 07 08 09 10 11 12 13 14 15 16 17 18 19 20 21 22 23 24 25 2…" at bounding box center [1196, 473] width 27 height 24
select select "30"
click at [1183, 463] on select "00 01 02 03 04 05 06 07 08 09 10 11 12 13 14 15 16 17 18 19 20 21 22 23 24 25 2…" at bounding box center [1196, 473] width 27 height 24
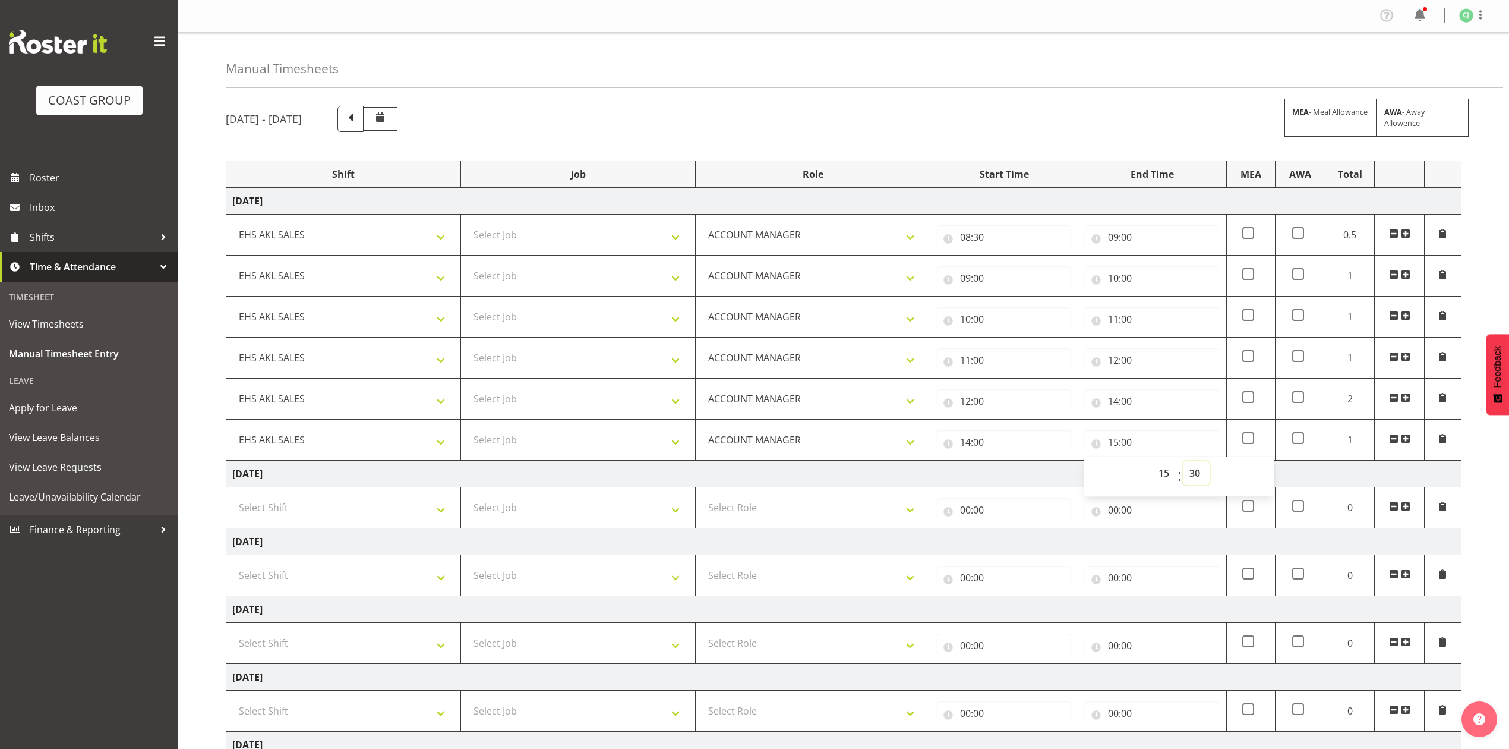
type input "15:30"
click at [1030, 476] on td "[DATE]" at bounding box center [843, 473] width 1235 height 27
click at [568, 239] on select "Select Job 1 Carlton Events 1 [PERSON_NAME][GEOGRAPHIC_DATA] 1 [PERSON_NAME][GE…" at bounding box center [578, 235] width 222 height 24
select select "69"
click at [467, 224] on select "Select Job 1 Carlton Events 1 [PERSON_NAME][GEOGRAPHIC_DATA] 1 [PERSON_NAME][GE…" at bounding box center [578, 235] width 222 height 24
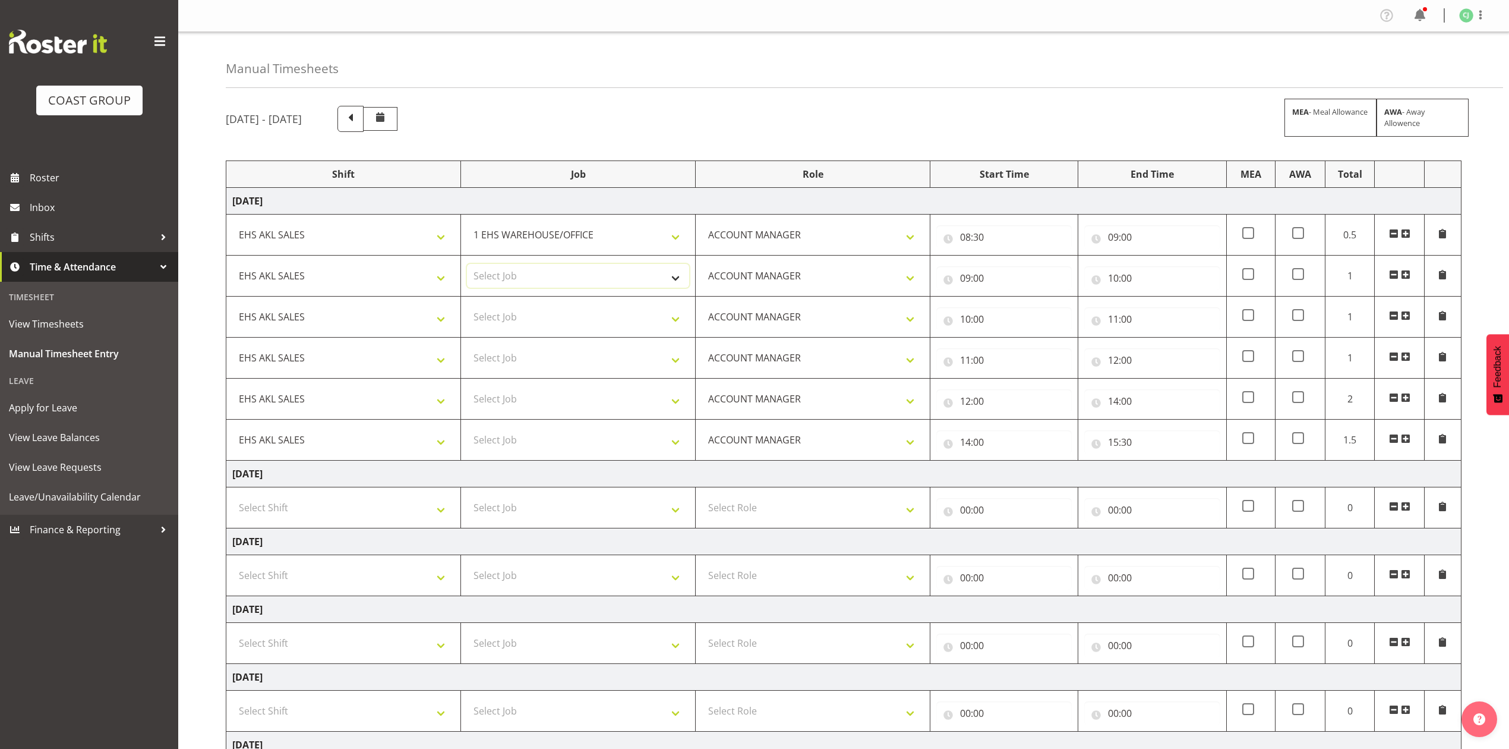
click at [626, 276] on select "Select Job 1 Carlton Events 1 [PERSON_NAME][GEOGRAPHIC_DATA] 1 [PERSON_NAME][GE…" at bounding box center [578, 276] width 222 height 24
select select "10640"
click at [467, 265] on select "Select Job 1 Carlton Events 1 [PERSON_NAME][GEOGRAPHIC_DATA] 1 [PERSON_NAME][GE…" at bounding box center [578, 276] width 222 height 24
click at [634, 326] on select "Select Job 1 Carlton Events 1 [PERSON_NAME][GEOGRAPHIC_DATA] 1 [PERSON_NAME][GE…" at bounding box center [578, 317] width 222 height 24
select select "8960"
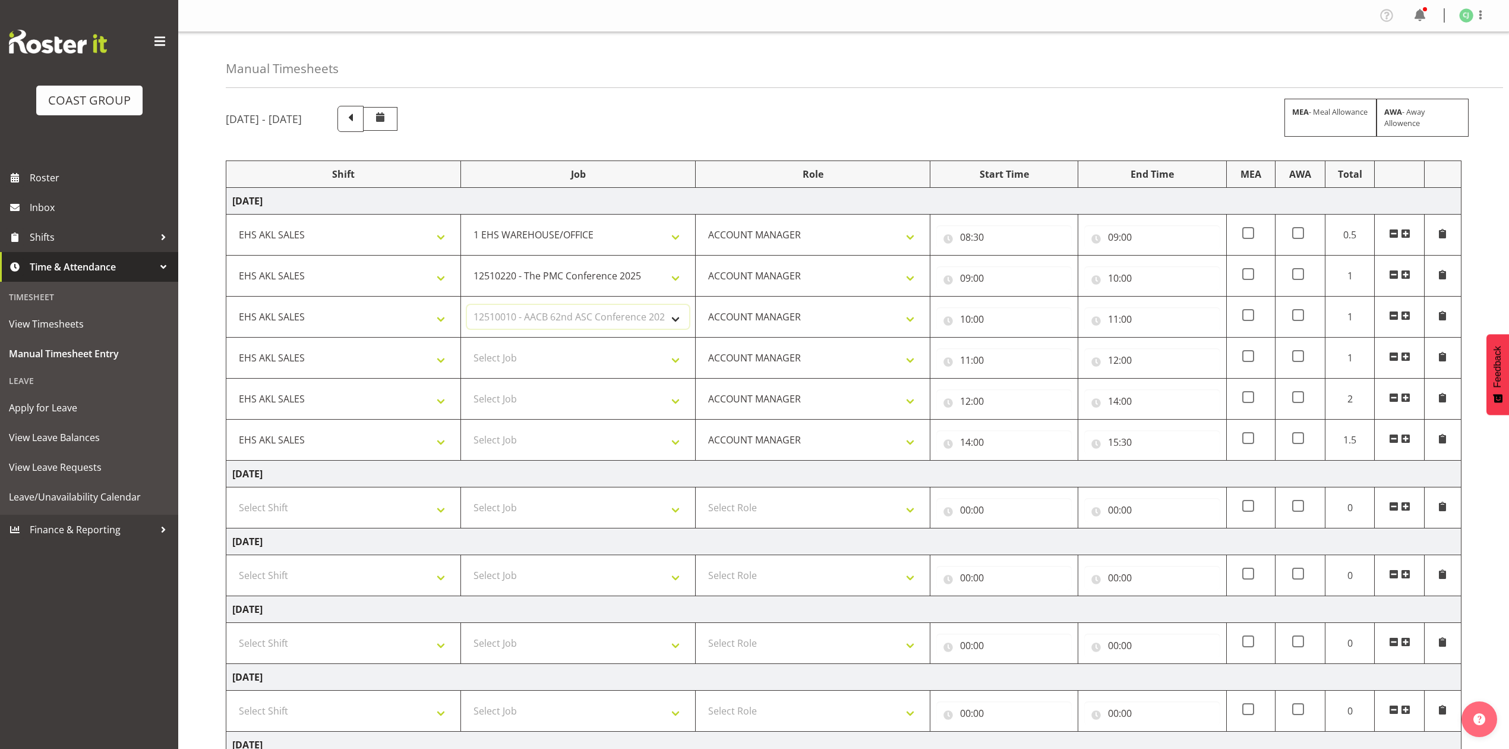
click at [467, 307] on select "Select Job 1 Carlton Events 1 [PERSON_NAME][GEOGRAPHIC_DATA] 1 [PERSON_NAME][GE…" at bounding box center [578, 317] width 222 height 24
click at [639, 359] on select "Select Job 1 Carlton Events 1 [PERSON_NAME][GEOGRAPHIC_DATA] 1 [PERSON_NAME][GE…" at bounding box center [578, 358] width 222 height 24
click at [467, 348] on select "Select Job 1 Carlton Events 1 [PERSON_NAME][GEOGRAPHIC_DATA] 1 [PERSON_NAME][GE…" at bounding box center [578, 358] width 222 height 24
click at [649, 362] on select "1 Carlton Events 1 [PERSON_NAME] 1 [PERSON_NAME][GEOGRAPHIC_DATA] 1 EHS WAREHOU…" at bounding box center [578, 358] width 222 height 24
select select "10038"
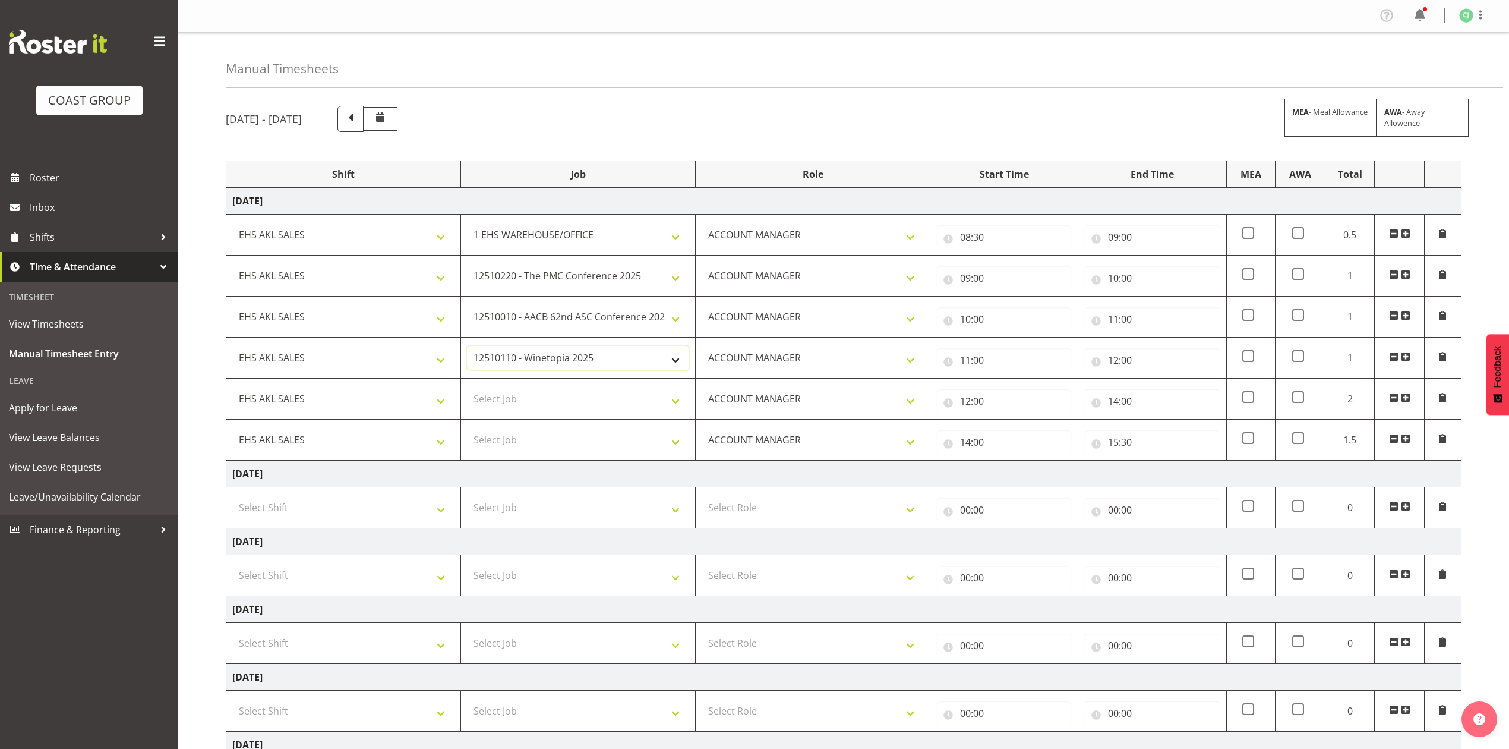
click at [467, 348] on select "1 Carlton Events 1 [PERSON_NAME] 1 [PERSON_NAME][GEOGRAPHIC_DATA] 1 EHS WAREHOU…" at bounding box center [578, 358] width 222 height 24
click at [557, 403] on select "Select Job 1 Carlton Events 1 [PERSON_NAME][GEOGRAPHIC_DATA] 1 [PERSON_NAME][GE…" at bounding box center [578, 399] width 222 height 24
select select "69"
click at [467, 389] on select "Select Job 1 Carlton Events 1 [PERSON_NAME][GEOGRAPHIC_DATA] 1 [PERSON_NAME][GE…" at bounding box center [578, 399] width 222 height 24
click at [576, 440] on select "Select Job 1 Carlton Events 1 [PERSON_NAME][GEOGRAPHIC_DATA] 1 [PERSON_NAME][GE…" at bounding box center [578, 440] width 222 height 24
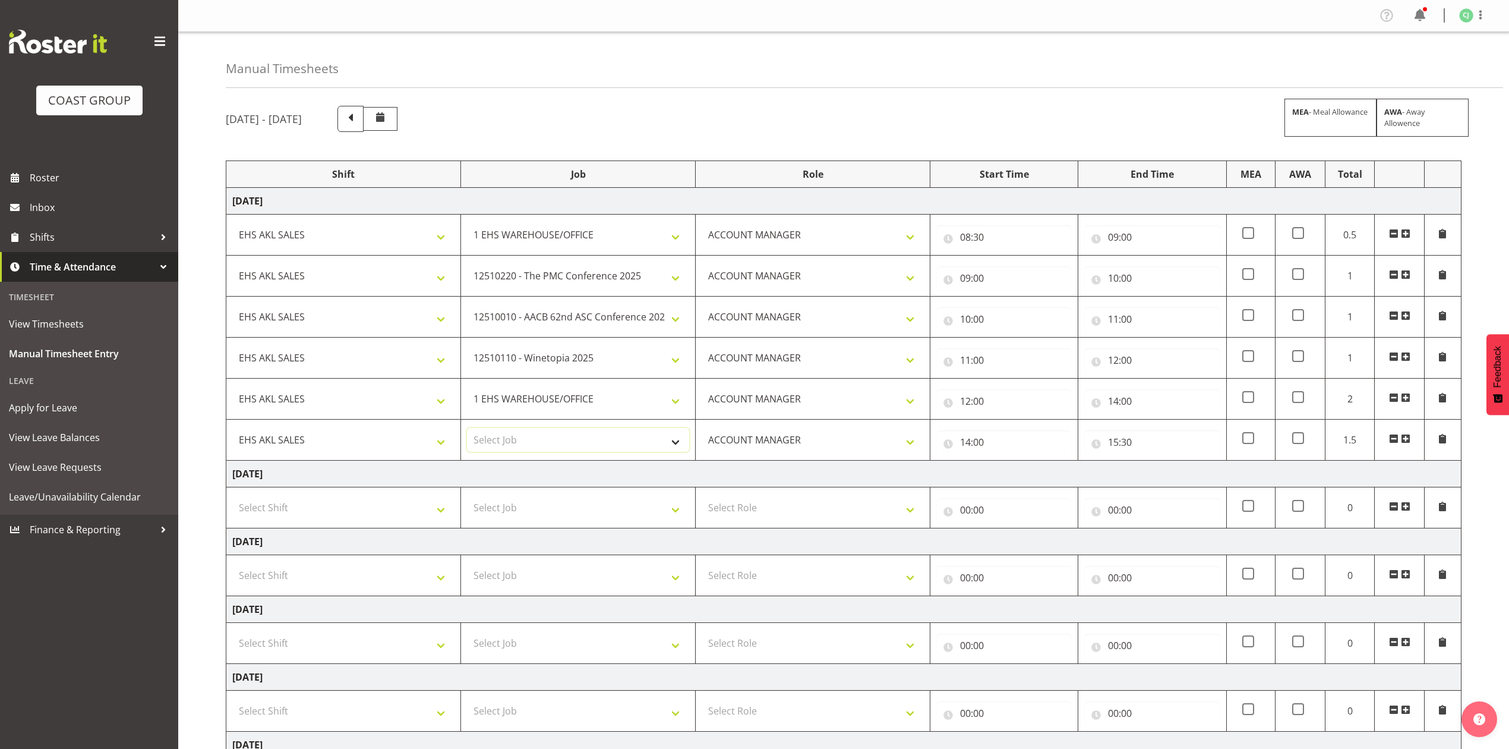
select select "8654"
click at [467, 430] on select "Select Job 1 Carlton Events 1 [PERSON_NAME][GEOGRAPHIC_DATA] 1 [PERSON_NAME][GE…" at bounding box center [578, 440] width 222 height 24
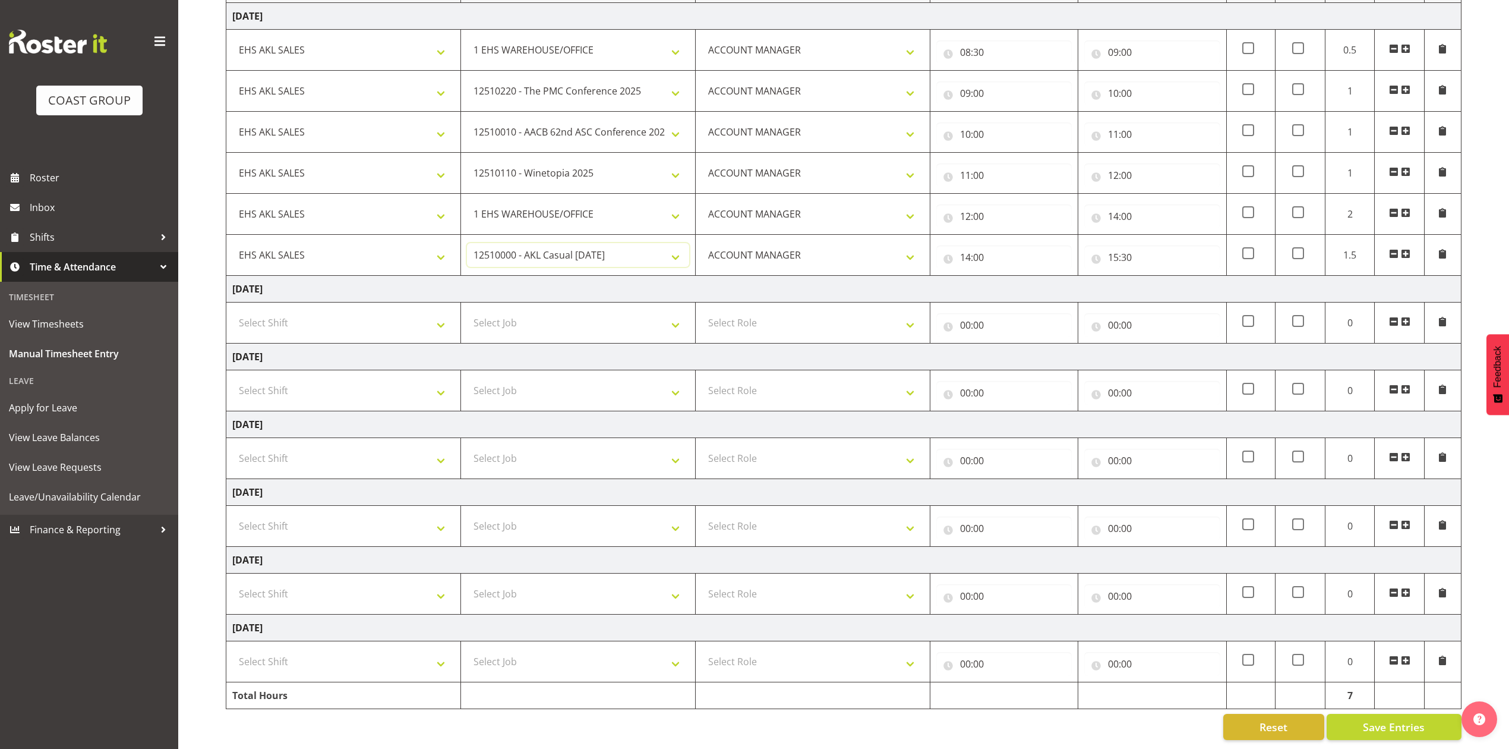
scroll to position [202, 0]
click at [1392, 719] on span "Save Entries" at bounding box center [1394, 726] width 62 height 15
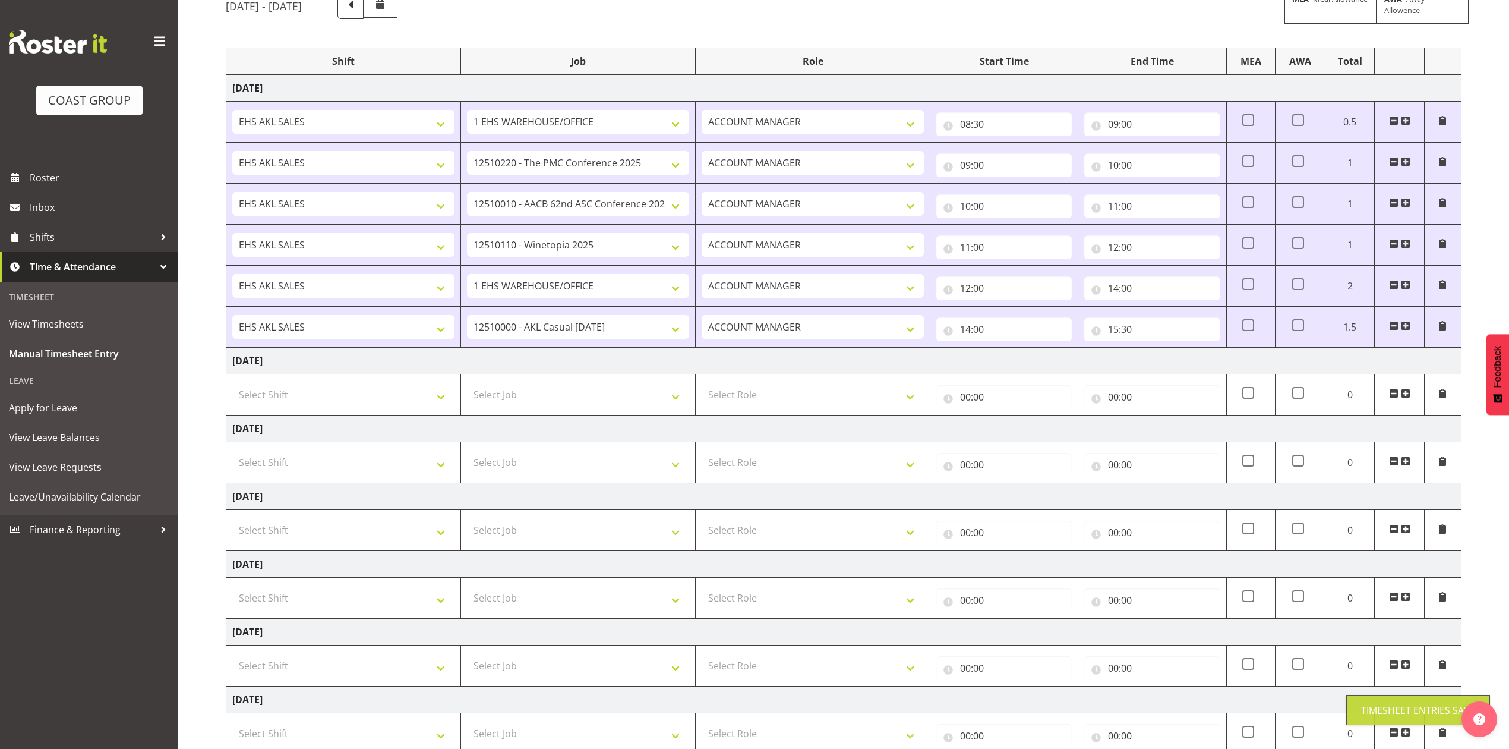
scroll to position [0, 0]
